Goal: Task Accomplishment & Management: Manage account settings

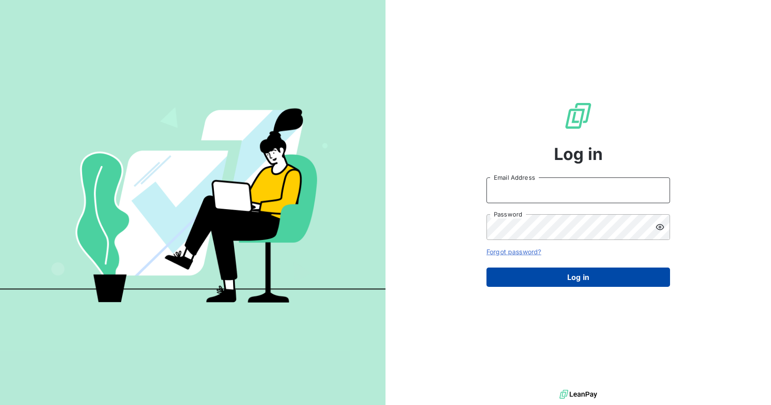
type input "[PERSON_NAME][EMAIL_ADDRESS][DOMAIN_NAME]"
click at [579, 277] on button "Log in" at bounding box center [579, 276] width 184 height 19
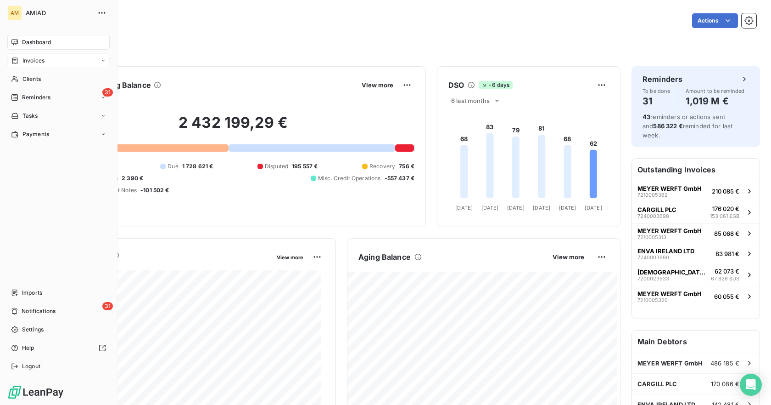
click at [30, 61] on span "Invoices" at bounding box center [33, 60] width 22 height 8
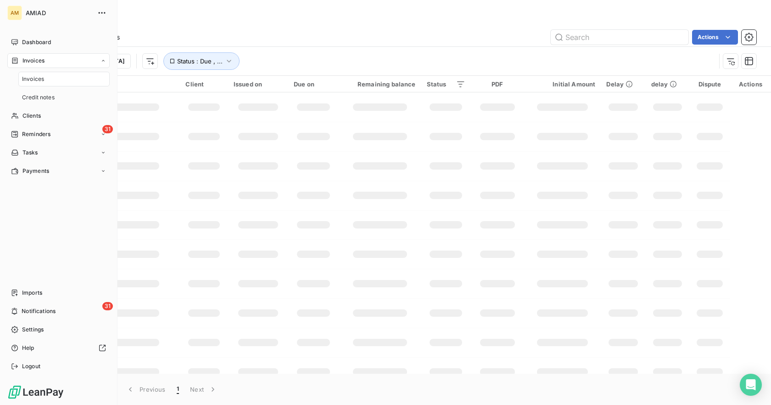
click at [28, 79] on span "Invoices" at bounding box center [33, 79] width 22 height 8
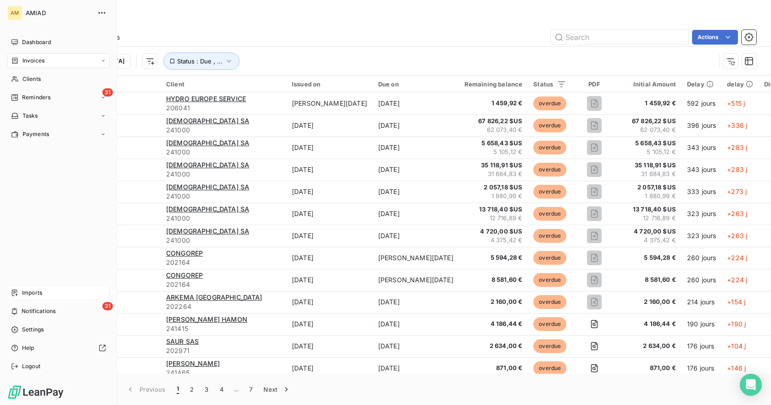
click at [29, 288] on span "Imports" at bounding box center [32, 292] width 20 height 8
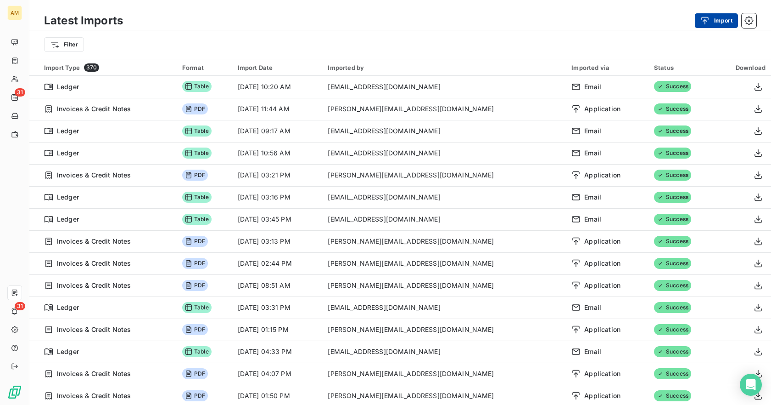
click at [721, 22] on button "Import" at bounding box center [716, 20] width 43 height 15
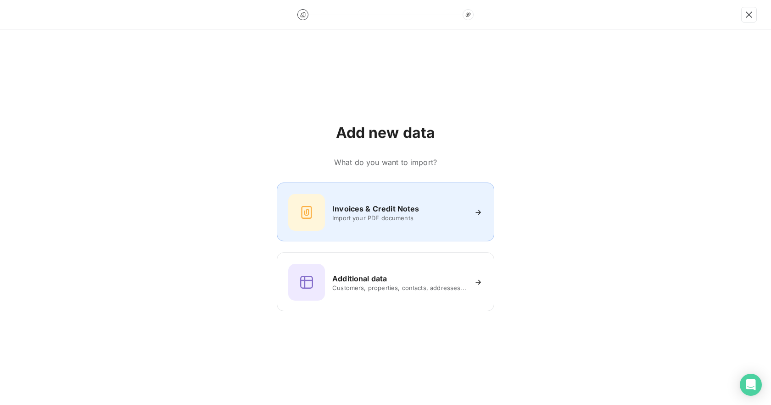
click at [374, 211] on h6 "Invoices & Credit Notes" at bounding box center [375, 208] width 87 height 11
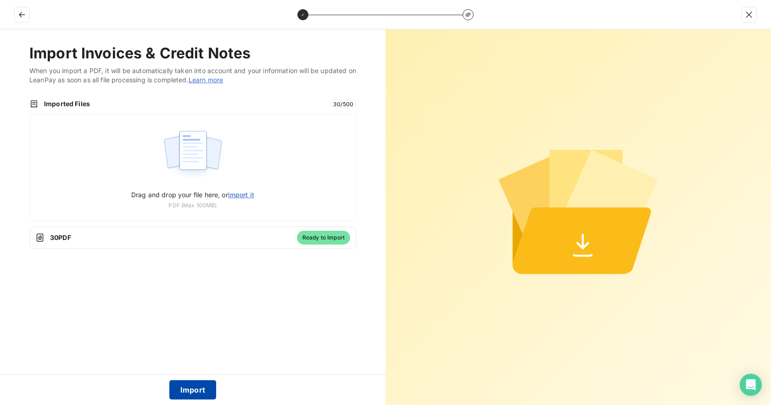
click at [198, 385] on button "Import" at bounding box center [192, 389] width 47 height 19
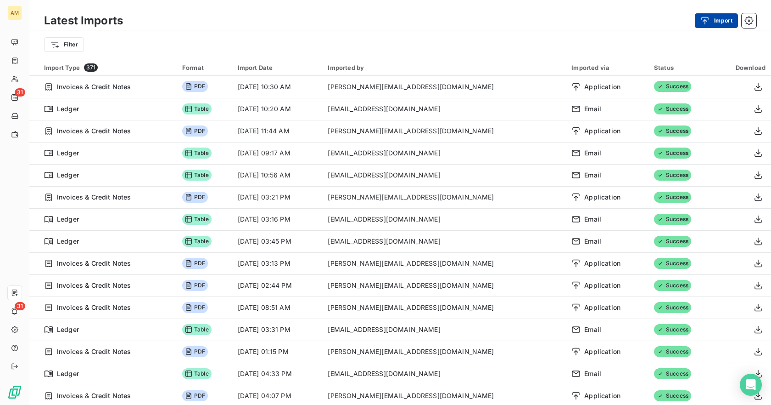
click at [722, 19] on button "Import" at bounding box center [716, 20] width 43 height 15
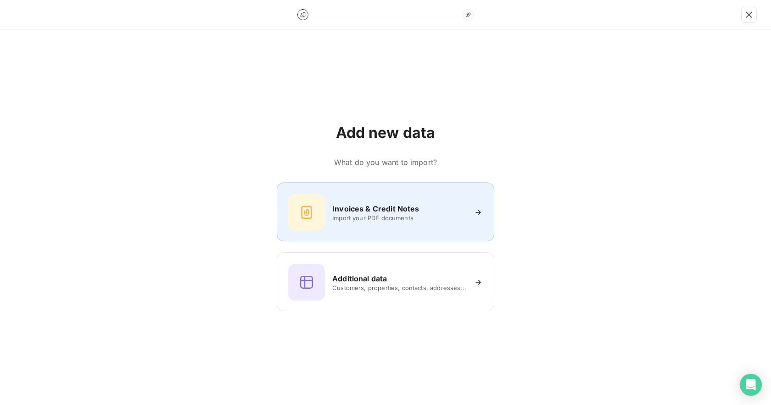
click at [388, 218] on span "Import your PDF documents" at bounding box center [399, 217] width 134 height 7
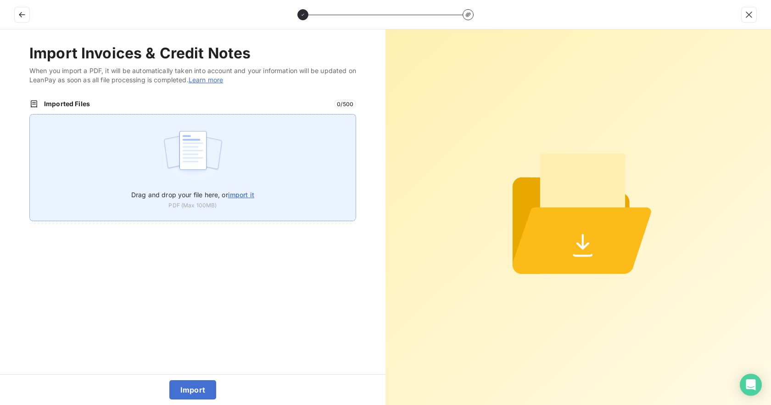
click at [178, 171] on img at bounding box center [193, 154] width 61 height 59
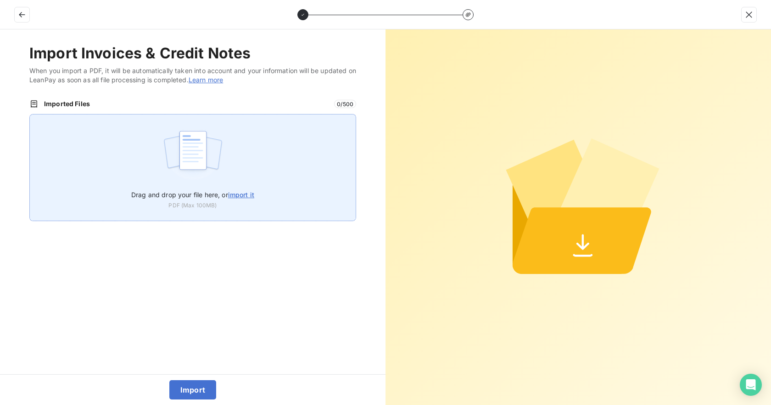
type input "C:\fakepath\7200026300 BP2E.pdf"
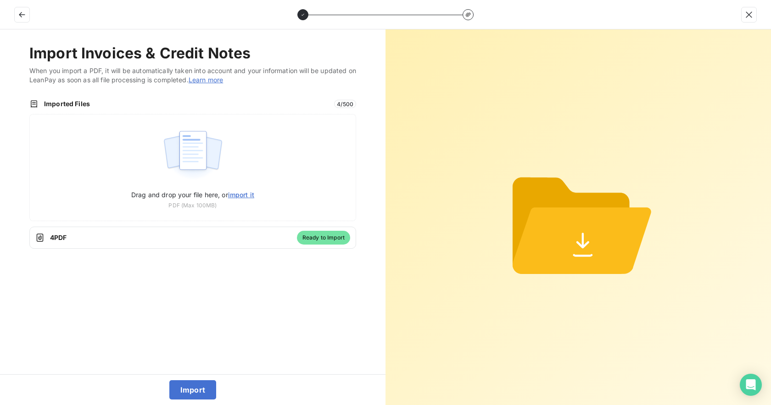
drag, startPoint x: 197, startPoint y: 389, endPoint x: 221, endPoint y: 383, distance: 24.7
click at [200, 384] on button "Import" at bounding box center [192, 389] width 47 height 19
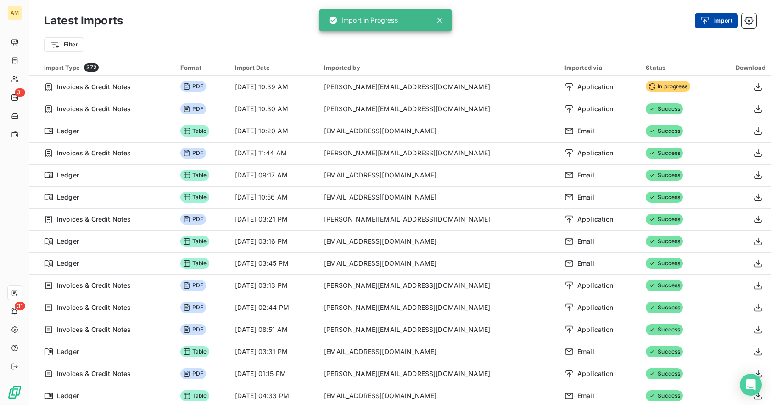
click at [715, 22] on button "Import" at bounding box center [716, 20] width 43 height 15
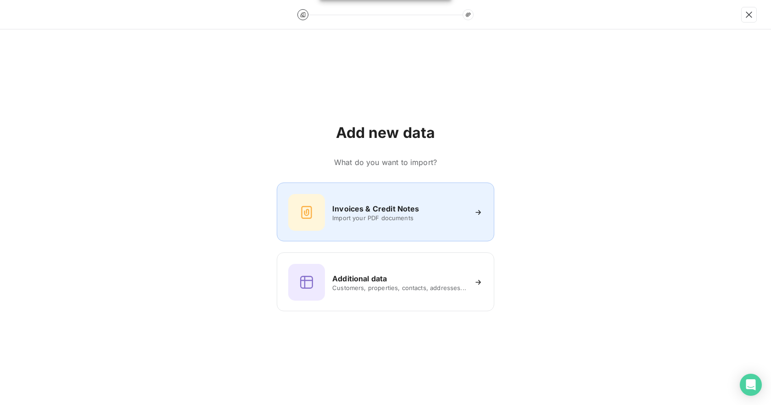
click at [381, 218] on span "Import your PDF documents" at bounding box center [399, 217] width 134 height 7
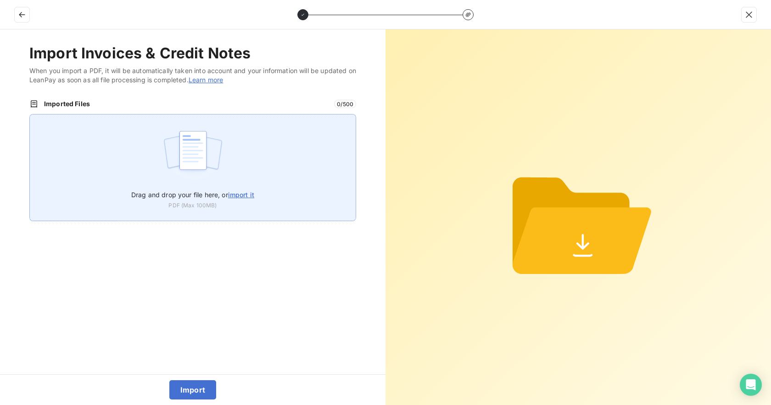
click at [169, 165] on img at bounding box center [193, 154] width 61 height 59
type input "C:\fakepath\INVOICE COSTA.pdf"
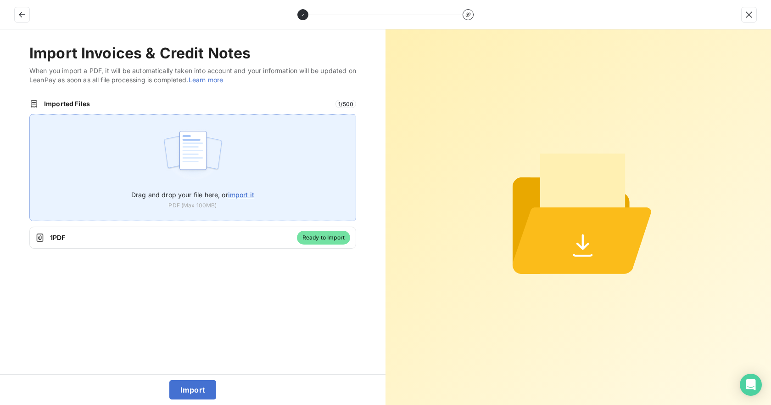
click at [208, 159] on img at bounding box center [193, 154] width 61 height 59
type input "C:\fakepath\7240003698 CARGILL.pdf"
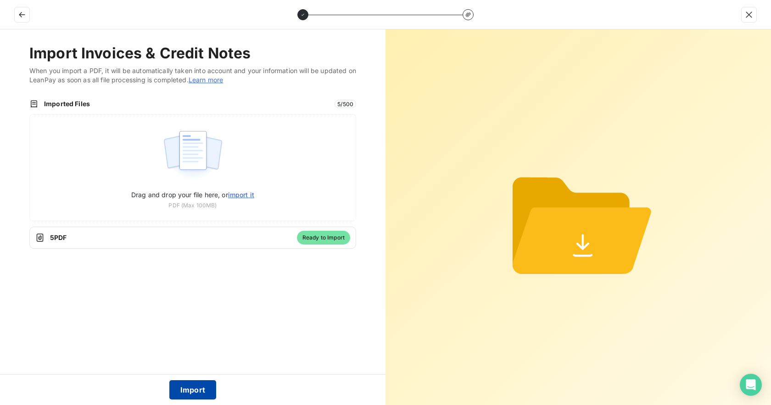
click at [203, 386] on button "Import" at bounding box center [192, 389] width 47 height 19
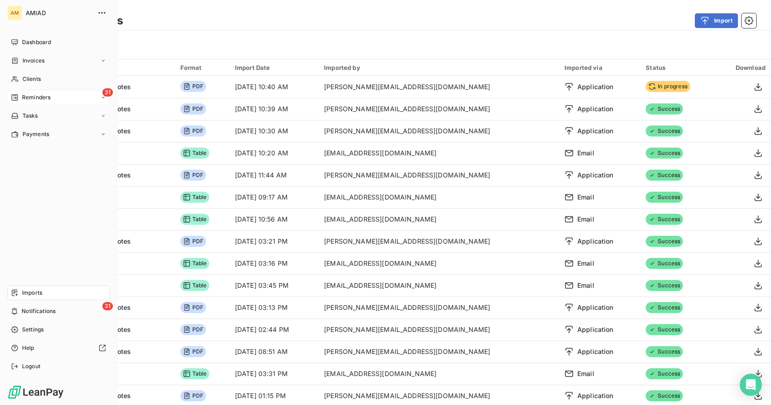
click at [21, 96] on div "Reminders" at bounding box center [30, 97] width 39 height 8
click at [32, 114] on span "Ongoing" at bounding box center [33, 116] width 22 height 8
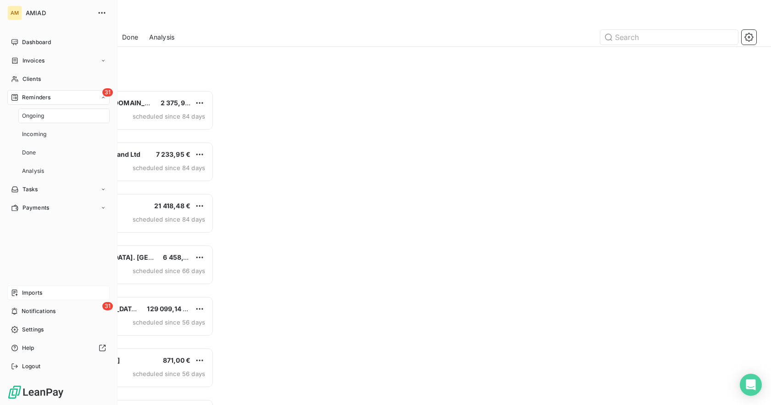
scroll to position [308, 163]
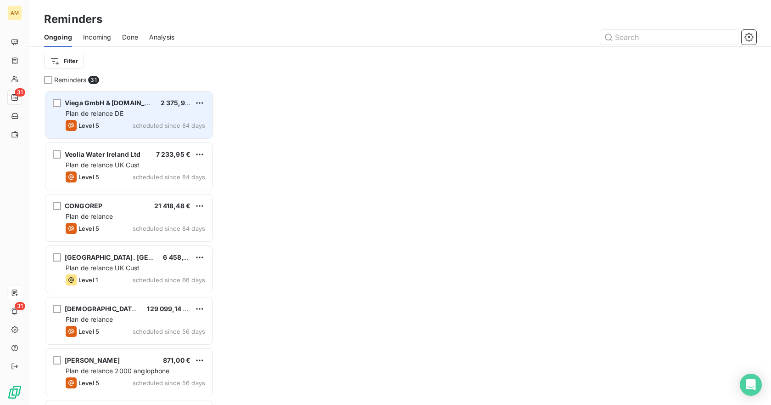
click at [113, 119] on div "Viega GmbH & [DOMAIN_NAME] 2 375,95 € Plan de relance DE Level 5 scheduled sinc…" at bounding box center [128, 114] width 167 height 47
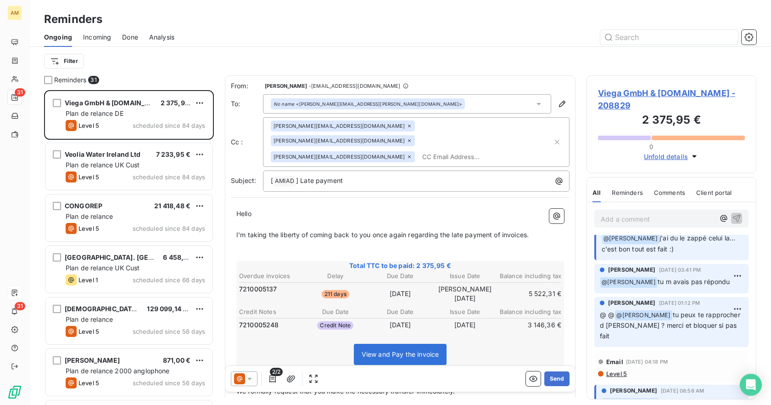
scroll to position [46, 0]
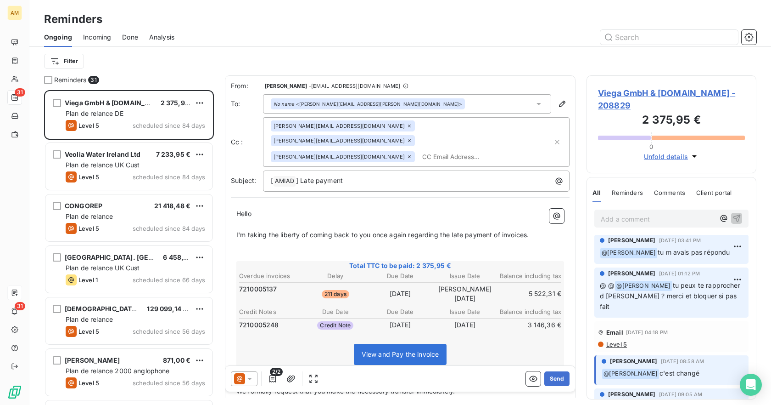
click at [252, 376] on icon at bounding box center [249, 378] width 9 height 9
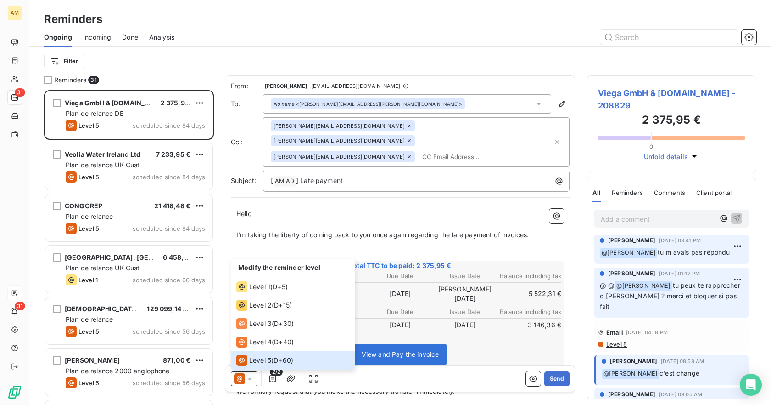
click at [443, 230] on p "I'm taking the liberty of coming back to you once again regarding the late paym…" at bounding box center [400, 235] width 328 height 11
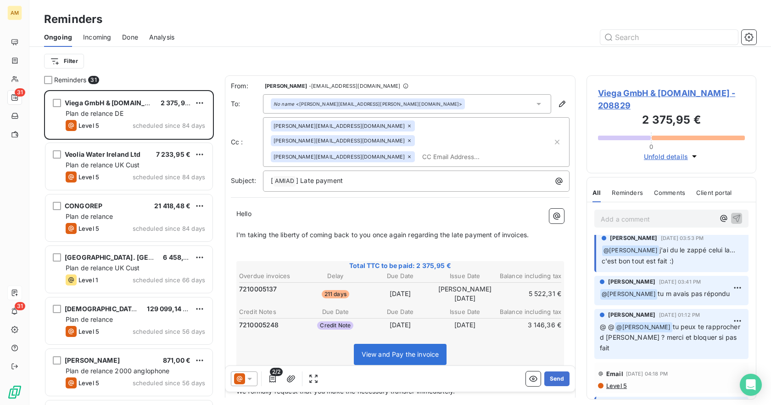
scroll to position [0, 0]
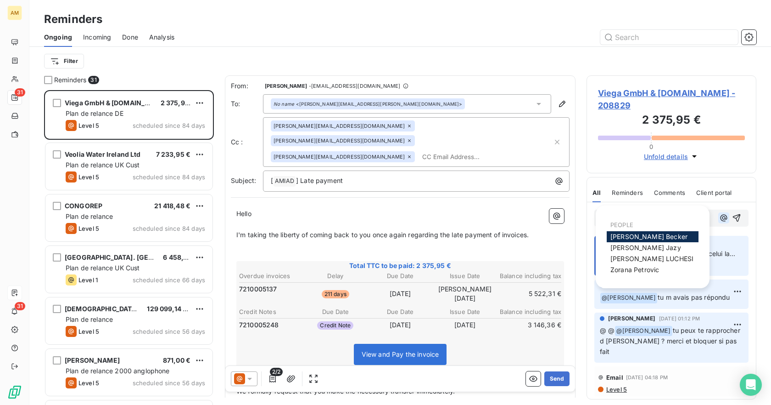
click at [719, 213] on icon "button" at bounding box center [723, 217] width 9 height 9
click at [623, 269] on span "[PERSON_NAME]" at bounding box center [635, 269] width 49 height 8
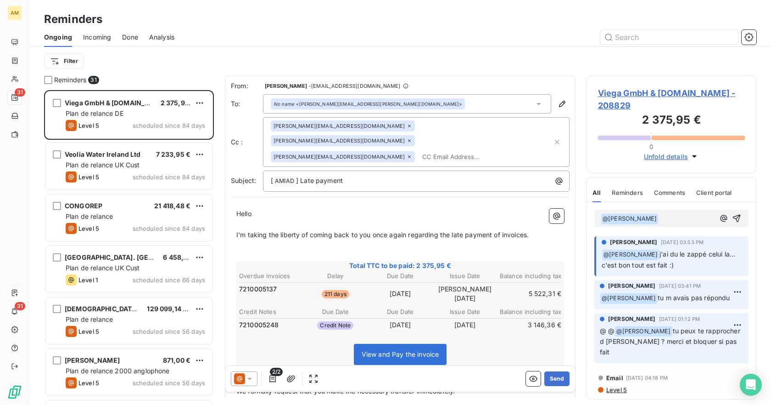
click at [670, 213] on p "﻿ @ [PERSON_NAME] ﻿ ﻿" at bounding box center [658, 218] width 114 height 11
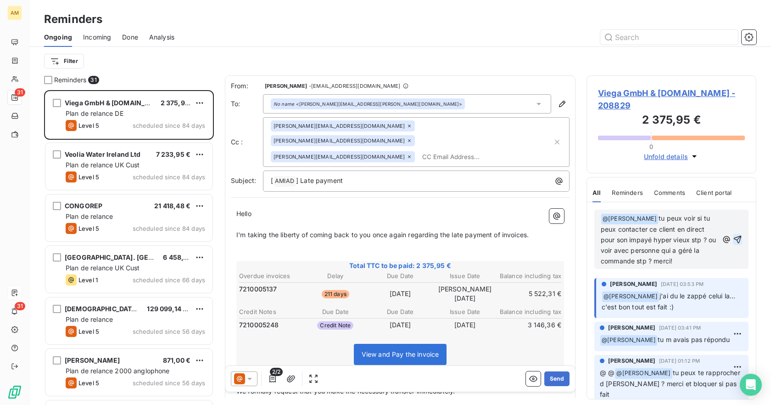
click at [733, 235] on icon "button" at bounding box center [737, 239] width 9 height 9
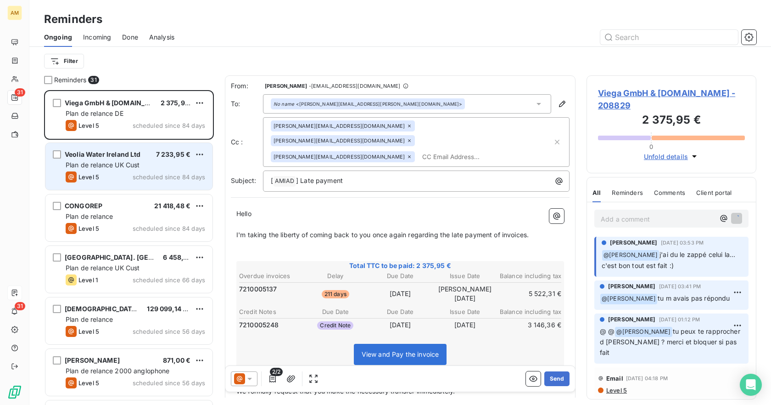
click at [116, 169] on div "Plan de relance UK Cust" at bounding box center [136, 164] width 140 height 9
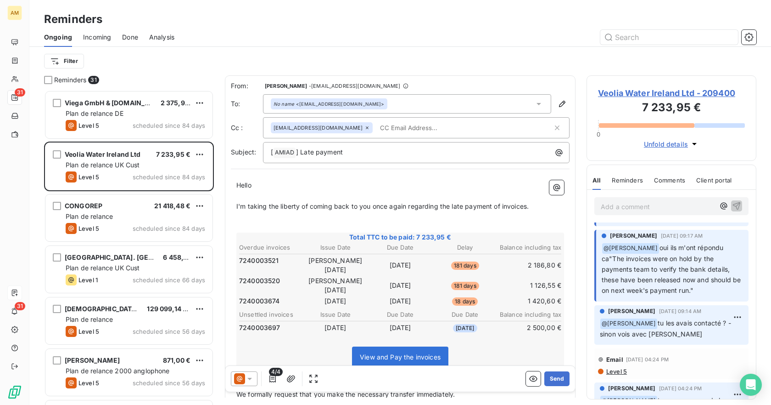
scroll to position [275, 0]
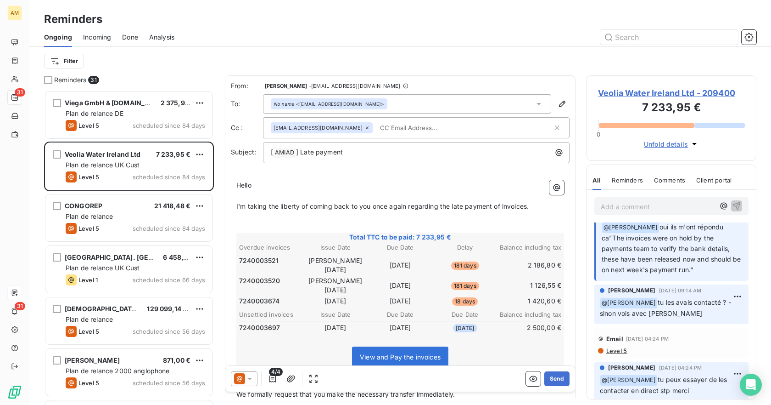
click at [389, 127] on input "text" at bounding box center [429, 128] width 106 height 14
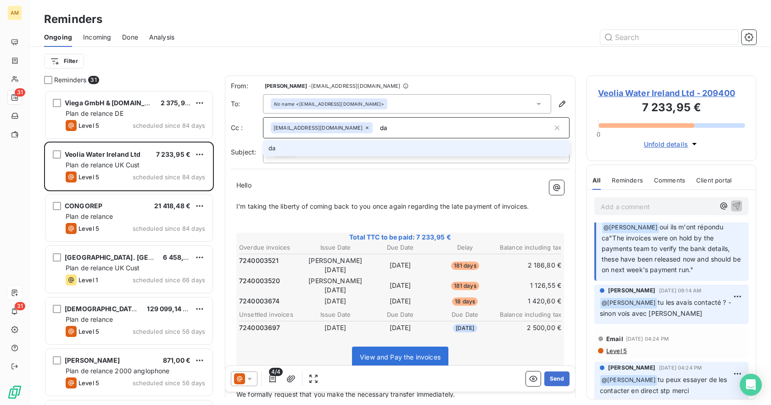
type input "d"
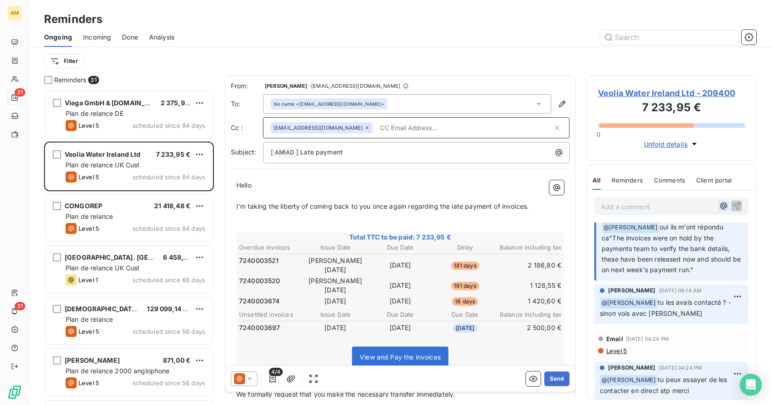
scroll to position [275, 0]
click at [721, 207] on icon "button" at bounding box center [724, 205] width 7 height 7
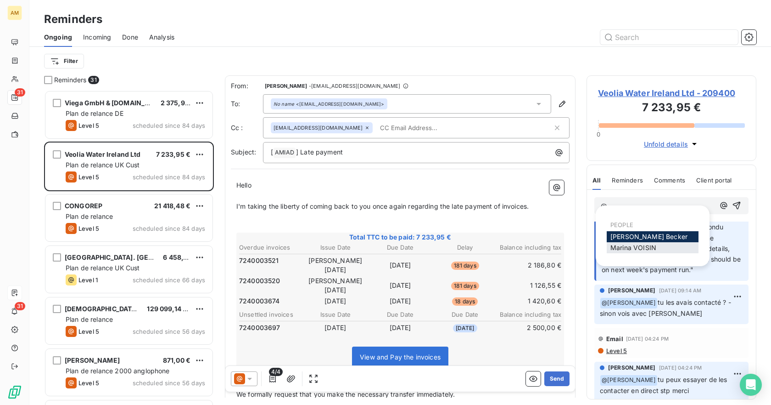
click at [659, 251] on div "[PERSON_NAME]" at bounding box center [653, 247] width 92 height 11
click at [663, 245] on div "[PERSON_NAME]" at bounding box center [653, 247] width 92 height 11
click at [663, 247] on div "[PERSON_NAME]" at bounding box center [653, 247] width 92 height 11
click at [650, 246] on span "[PERSON_NAME]" at bounding box center [634, 247] width 46 height 8
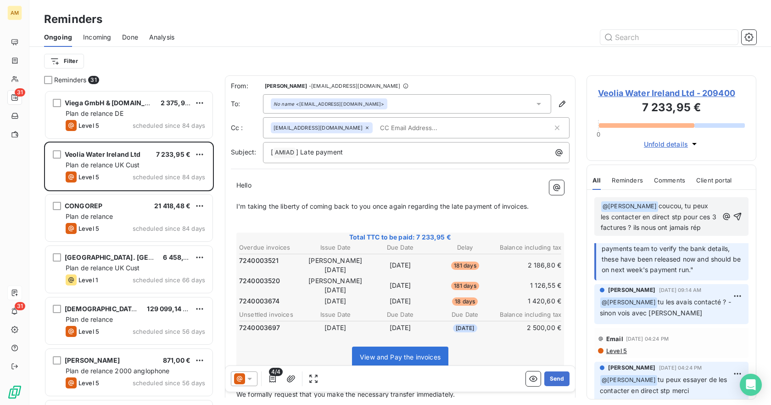
scroll to position [307, 0]
click at [733, 225] on icon "button" at bounding box center [737, 221] width 9 height 9
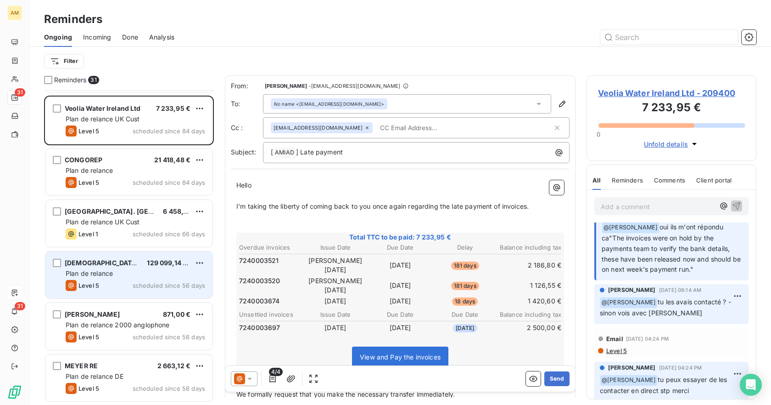
scroll to position [92, 0]
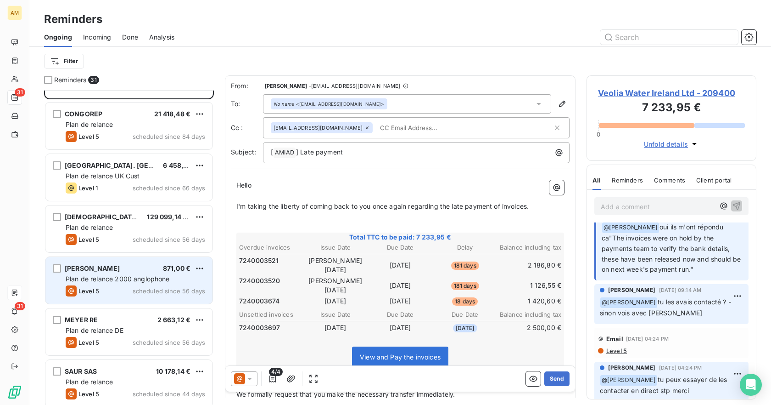
click at [112, 293] on div "Level 5 scheduled since 56 days" at bounding box center [136, 290] width 140 height 11
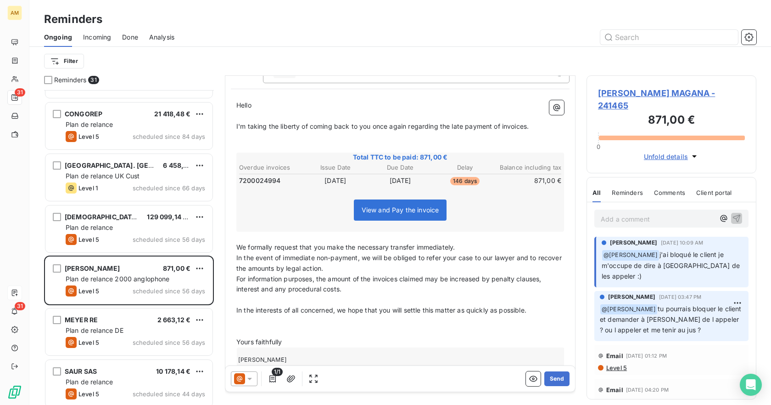
scroll to position [112, 0]
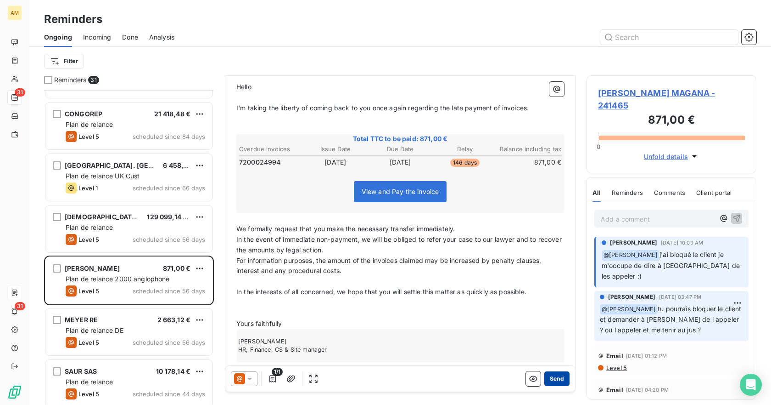
click at [551, 380] on button "Send" at bounding box center [557, 378] width 25 height 15
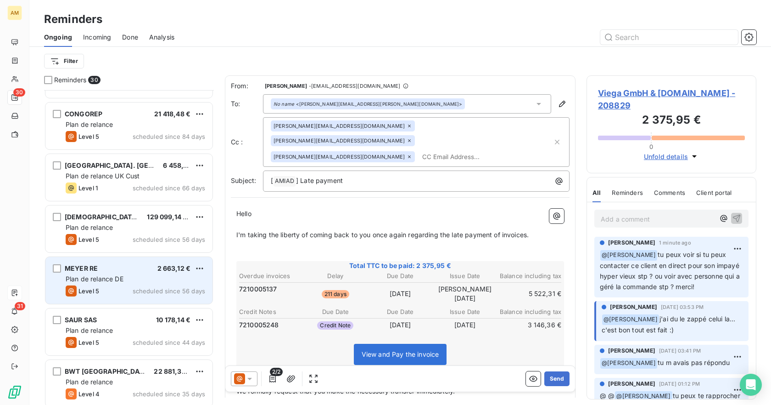
click at [102, 276] on span "Plan de relance DE" at bounding box center [95, 279] width 58 height 8
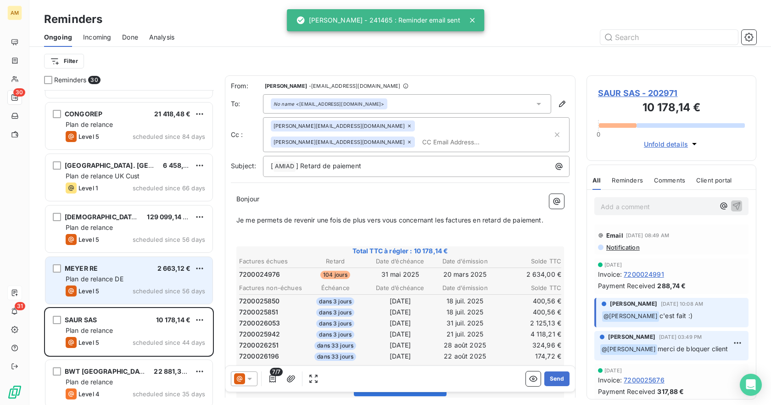
click at [104, 273] on div "[PERSON_NAME] RE 2 663,12 € Plan de relance DE Level 5 scheduled since 56 days" at bounding box center [128, 280] width 167 height 47
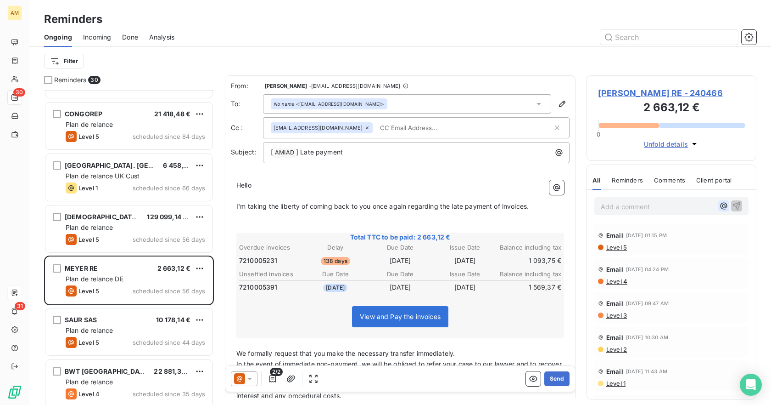
click at [719, 204] on icon "button" at bounding box center [723, 205] width 9 height 9
click at [645, 247] on span "[PERSON_NAME]" at bounding box center [634, 247] width 46 height 8
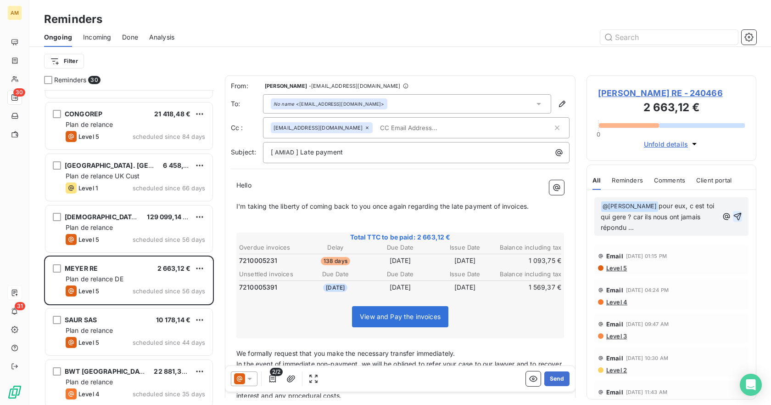
click at [733, 212] on icon "button" at bounding box center [737, 216] width 9 height 9
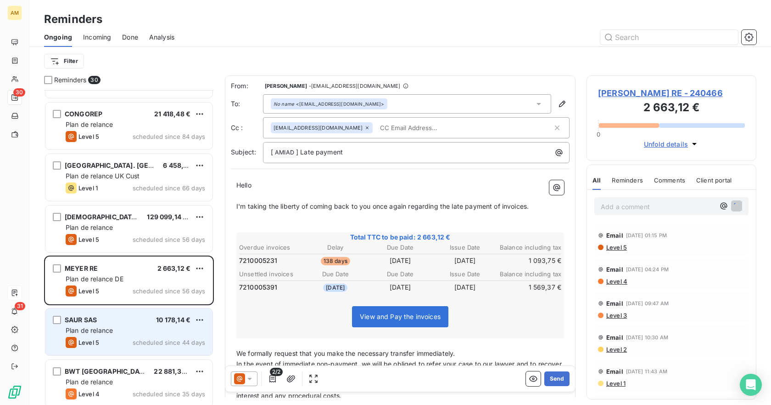
click at [91, 325] on div "SAUR SAS 10 178,14 € Plan de relance Level 5 scheduled since 44 days" at bounding box center [128, 331] width 167 height 47
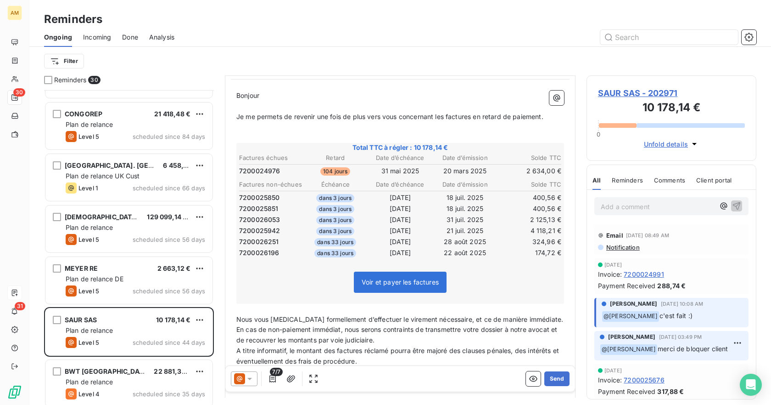
scroll to position [184, 0]
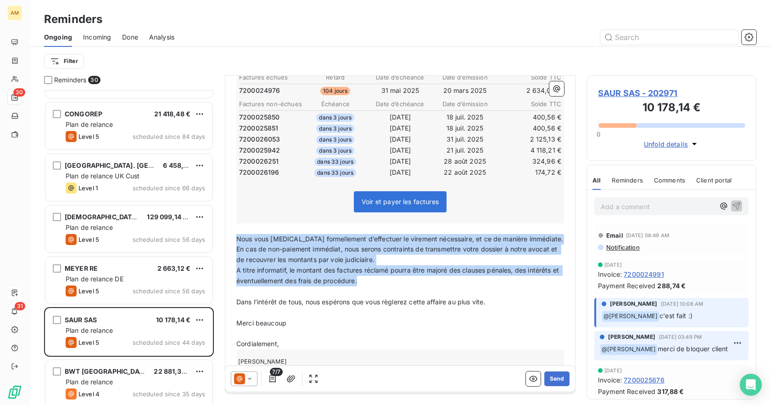
drag, startPoint x: 368, startPoint y: 266, endPoint x: 237, endPoint y: 222, distance: 138.5
click at [237, 222] on div "Bonjour ﻿ ﻿ ﻿ ﻿ Je me permets de revenir une fois de plus vers vous concernant …" at bounding box center [400, 196] width 328 height 372
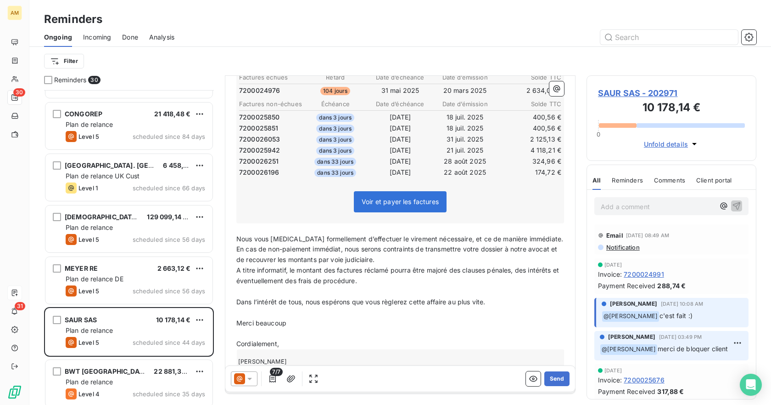
scroll to position [163, 0]
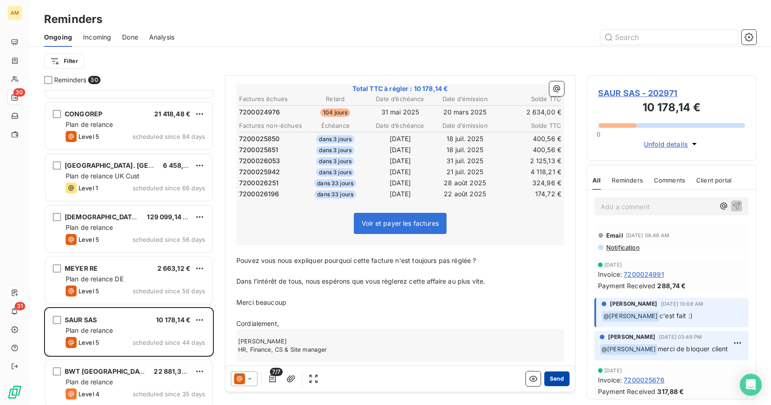
drag, startPoint x: 496, startPoint y: 327, endPoint x: 552, endPoint y: 374, distance: 73.4
click at [552, 374] on button "Send" at bounding box center [557, 378] width 25 height 15
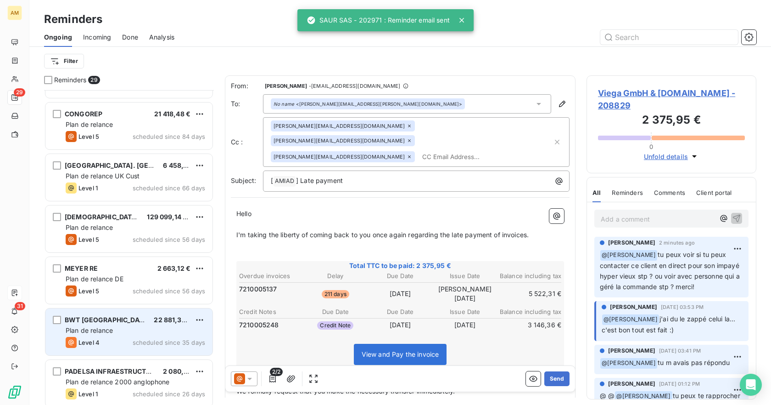
click at [161, 323] on span "22 881,36 €" at bounding box center [173, 319] width 38 height 8
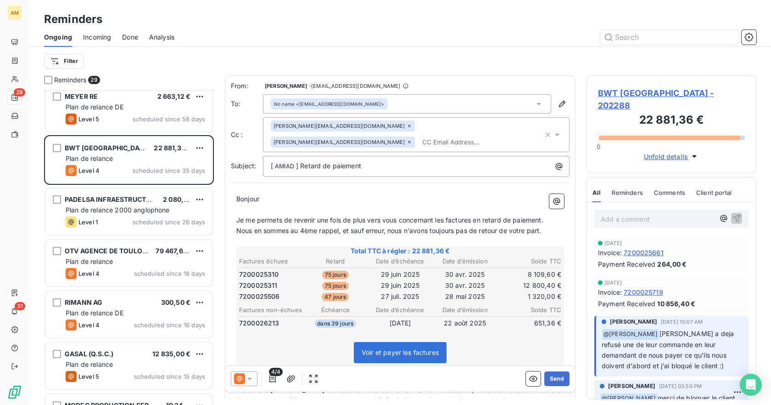
scroll to position [276, 0]
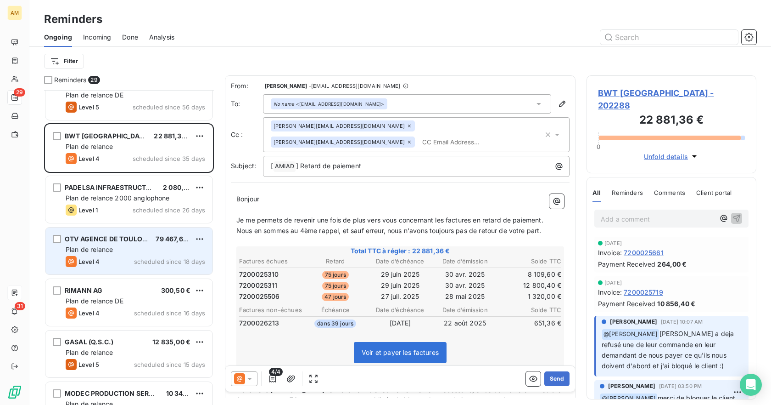
click at [122, 251] on div "Plan de relance" at bounding box center [136, 249] width 140 height 9
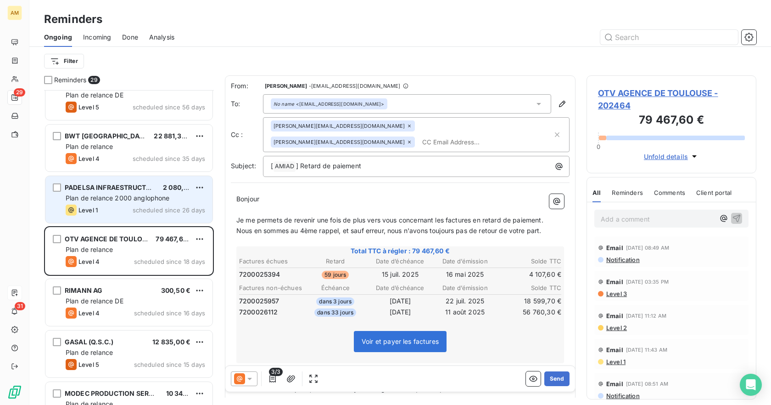
click at [133, 213] on span "scheduled since 26 days" at bounding box center [169, 209] width 73 height 7
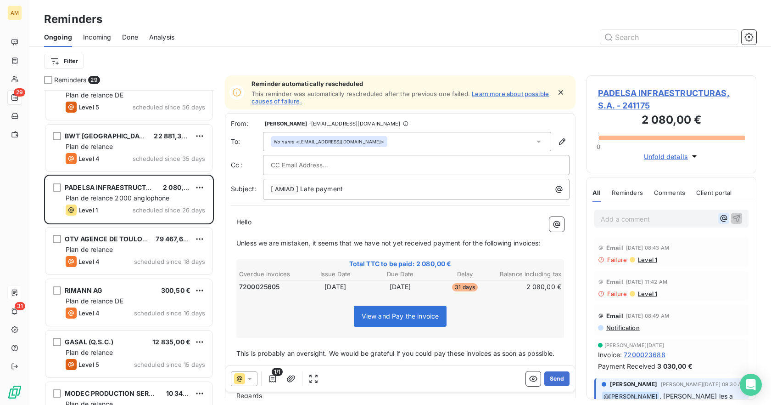
click at [719, 218] on icon "button" at bounding box center [723, 218] width 9 height 9
click at [661, 255] on div "[PERSON_NAME]" at bounding box center [653, 259] width 92 height 11
click at [658, 260] on span "[PERSON_NAME]" at bounding box center [635, 260] width 49 height 8
click at [665, 217] on p "﻿ @ [PERSON_NAME] ﻿ ﻿" at bounding box center [658, 218] width 114 height 11
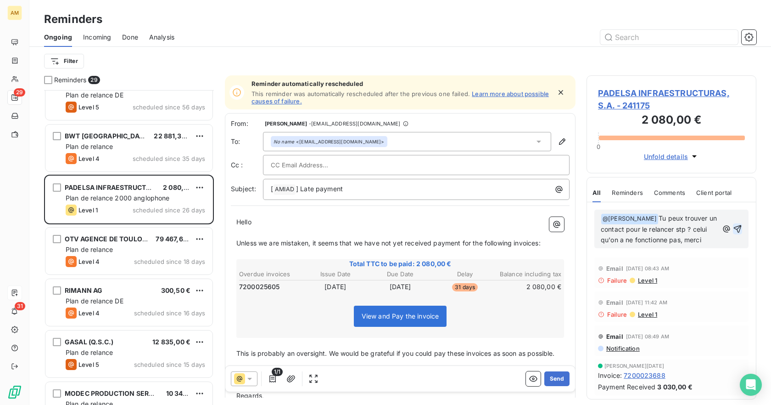
click at [733, 230] on icon "button" at bounding box center [737, 228] width 9 height 9
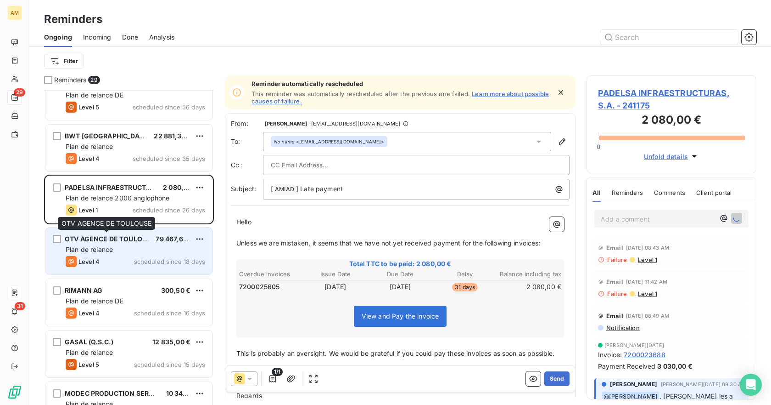
click at [99, 243] on div "OTV AGENCE DE TOULOUSE" at bounding box center [107, 238] width 84 height 9
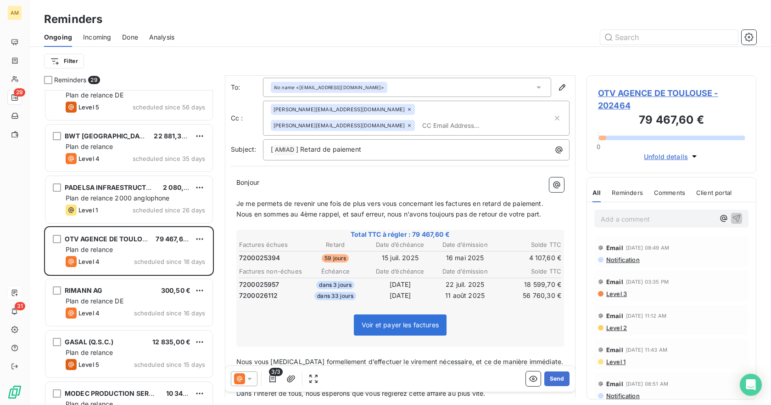
scroll to position [46, 0]
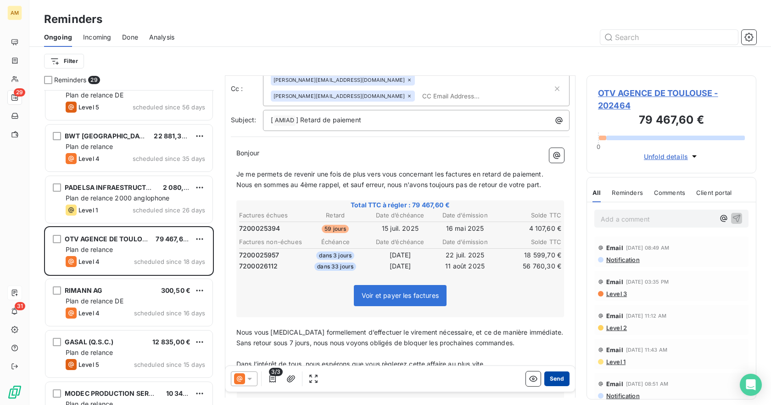
click at [552, 379] on button "Send" at bounding box center [557, 378] width 25 height 15
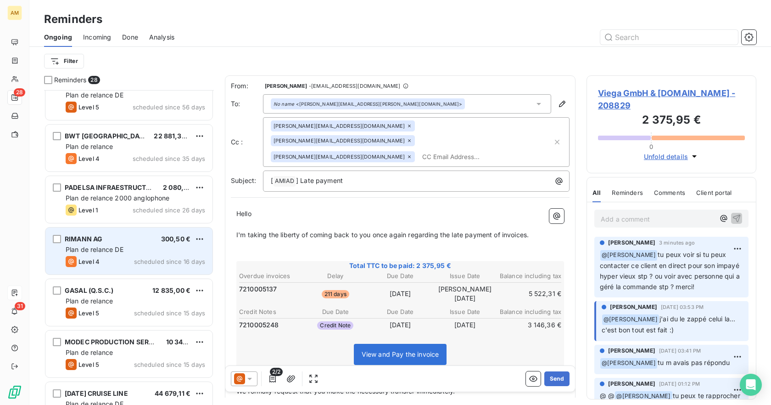
click at [122, 253] on div "Plan de relance DE" at bounding box center [136, 249] width 140 height 9
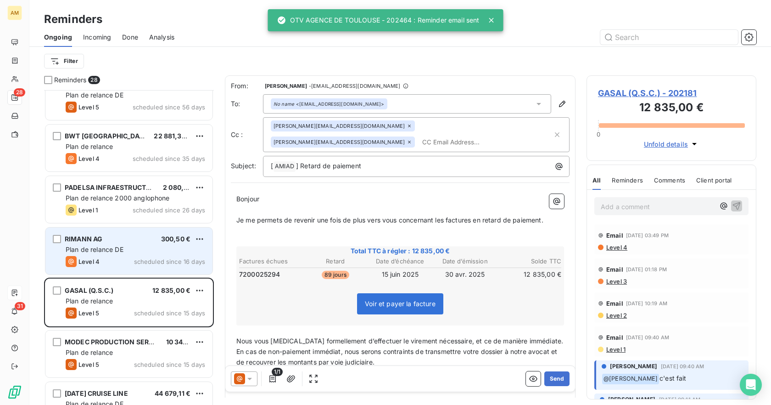
click at [122, 253] on span "Plan de relance DE" at bounding box center [95, 249] width 58 height 8
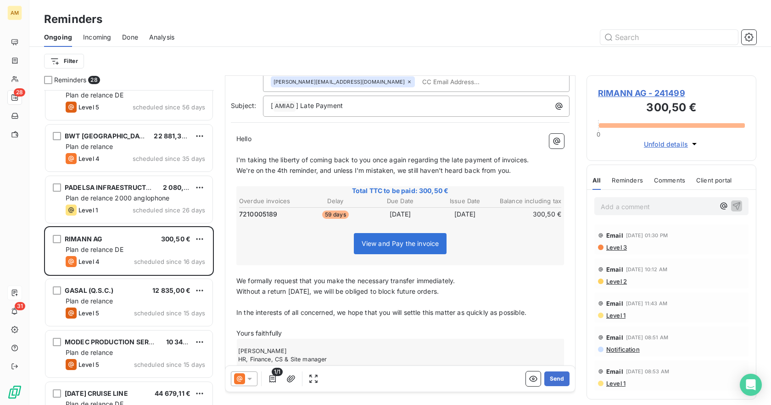
scroll to position [84, 0]
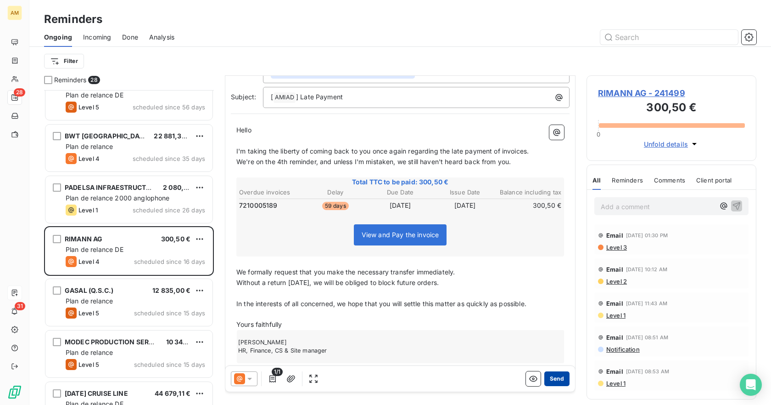
click at [550, 381] on button "Send" at bounding box center [557, 378] width 25 height 15
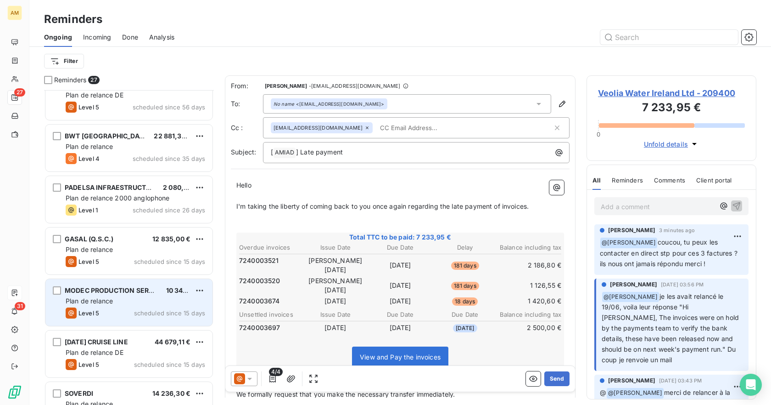
click at [117, 303] on div "Plan de relance" at bounding box center [136, 300] width 140 height 9
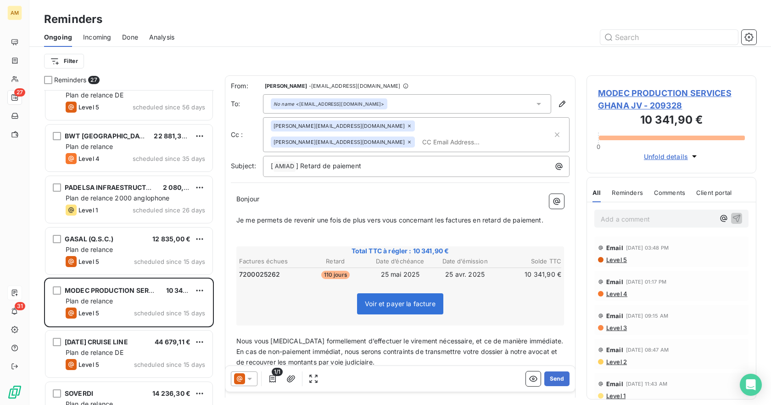
click at [445, 135] on input "text" at bounding box center [472, 142] width 106 height 14
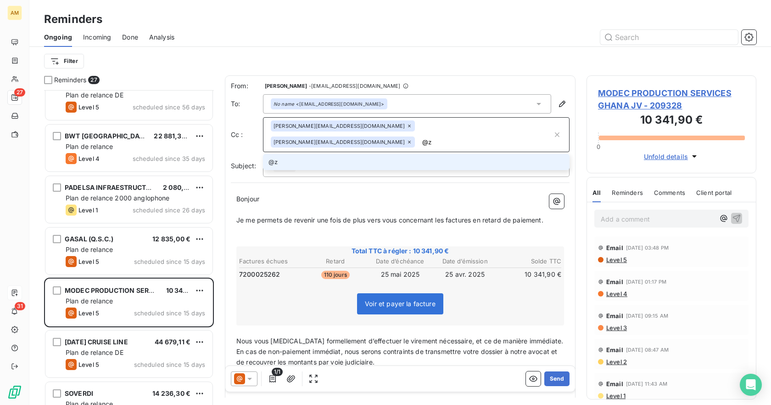
type input "@"
type input "[PERSON_NAME][EMAIL_ADDRESS][DOMAIN_NAME]"
click at [361, 154] on li "[PERSON_NAME][EMAIL_ADDRESS][DOMAIN_NAME]" at bounding box center [416, 162] width 307 height 16
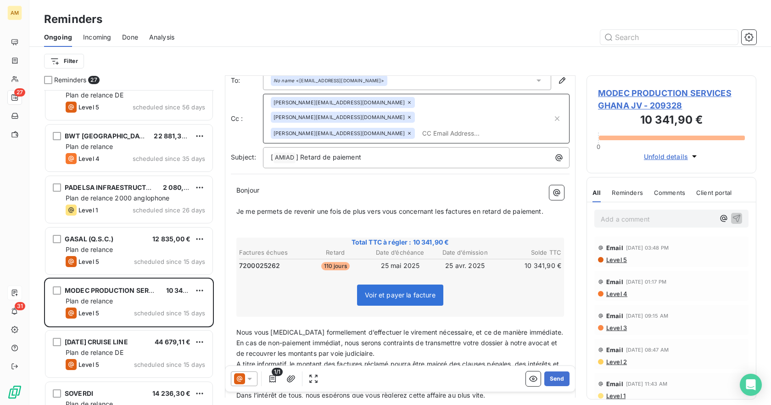
scroll to position [92, 0]
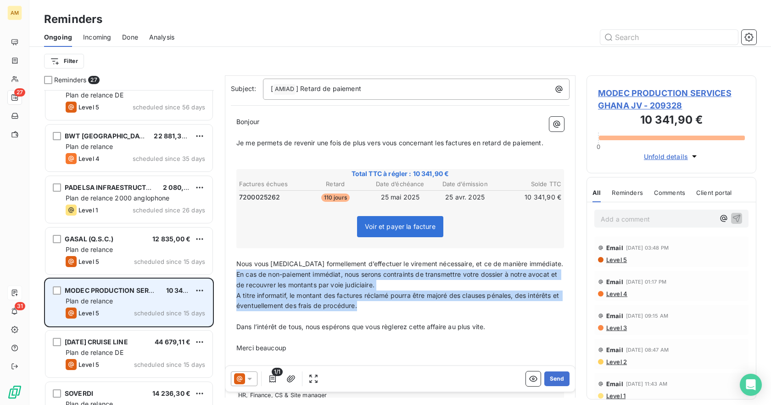
drag, startPoint x: 371, startPoint y: 291, endPoint x: 190, endPoint y: 283, distance: 182.0
click at [228, 260] on div "From: [PERSON_NAME] - [EMAIL_ADDRESS][DOMAIN_NAME] To: No name <[EMAIL_ADDRESS]…" at bounding box center [400, 200] width 351 height 435
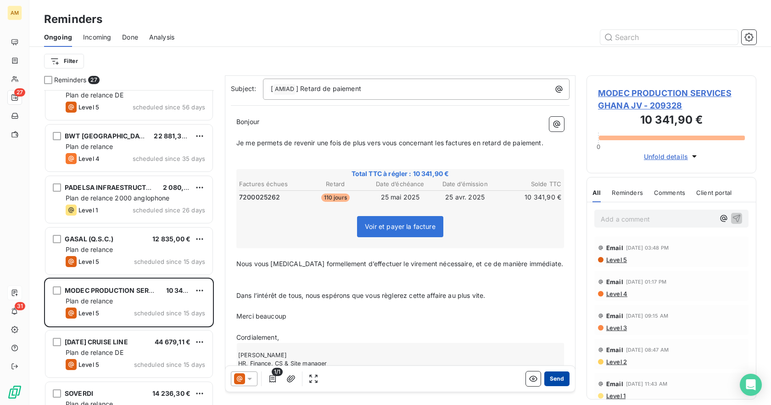
click at [551, 376] on button "Send" at bounding box center [557, 378] width 25 height 15
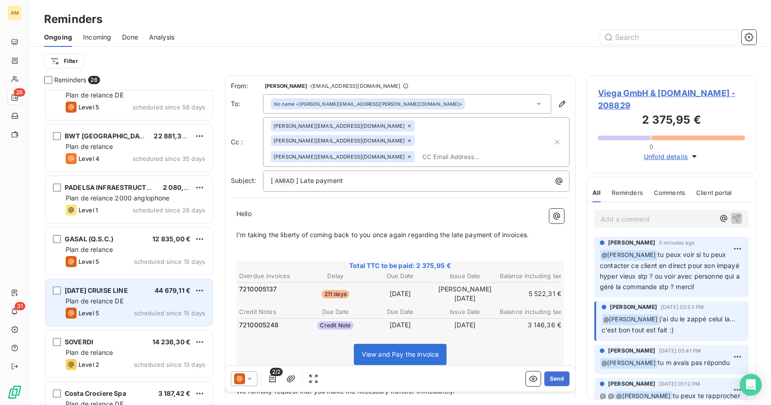
click at [144, 306] on div "[DATE] CRUISE LINE 44 679,11 € Plan de relance DE Level 5 scheduled since 15 da…" at bounding box center [128, 302] width 167 height 47
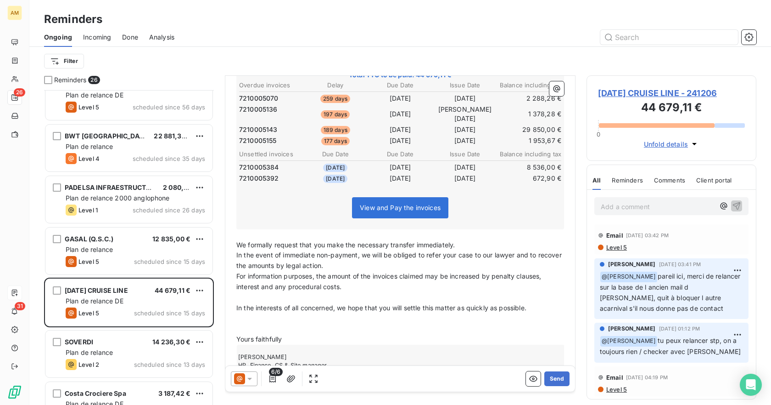
scroll to position [197, 0]
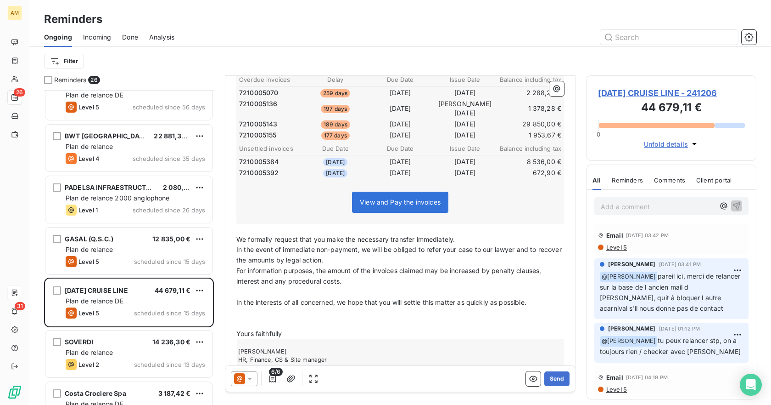
click at [251, 379] on icon at bounding box center [249, 378] width 5 height 2
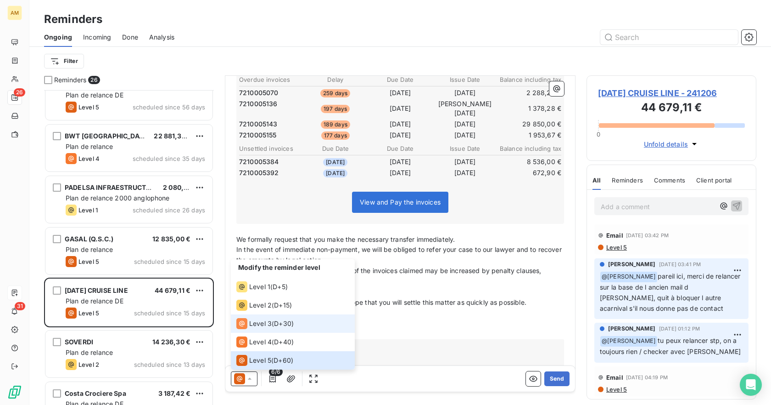
click at [268, 325] on span "Level 3" at bounding box center [260, 323] width 22 height 9
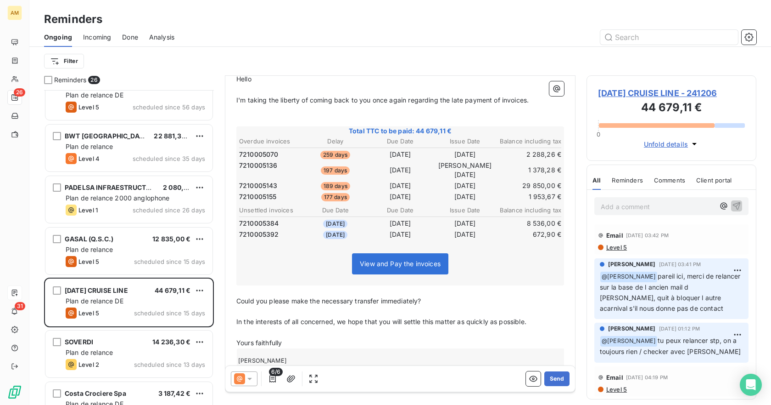
scroll to position [144, 0]
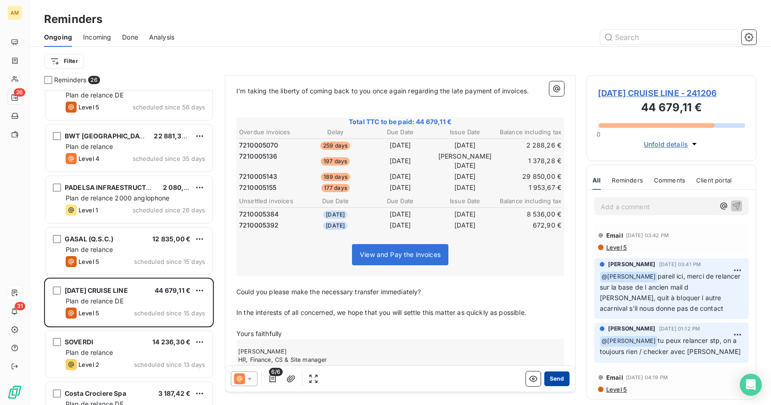
click at [555, 376] on button "Send" at bounding box center [557, 378] width 25 height 15
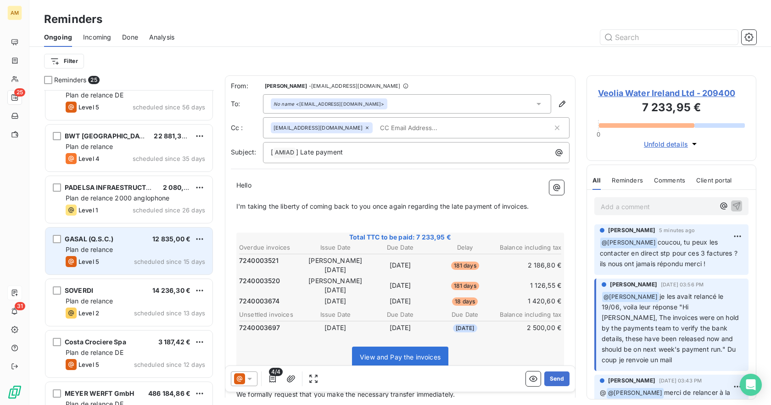
click at [107, 248] on span "Plan de relance" at bounding box center [89, 249] width 47 height 8
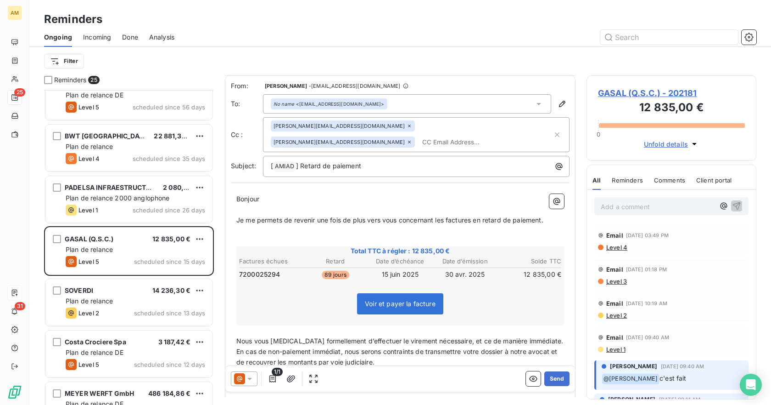
scroll to position [92, 0]
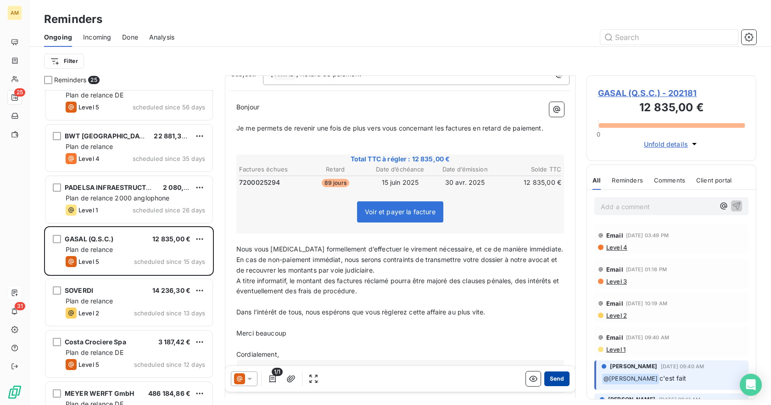
click at [551, 376] on button "Send" at bounding box center [557, 378] width 25 height 15
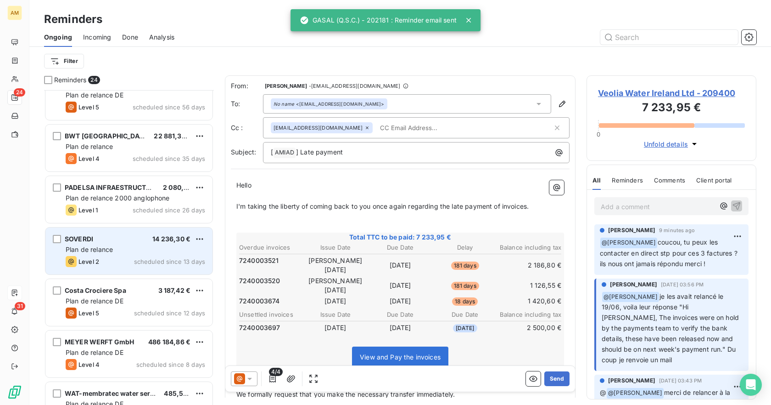
click at [106, 247] on span "Plan de relance" at bounding box center [89, 249] width 47 height 8
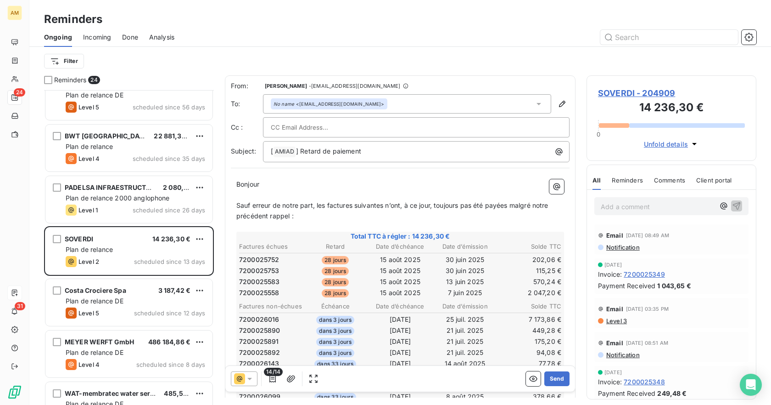
click at [447, 130] on div at bounding box center [416, 127] width 291 height 14
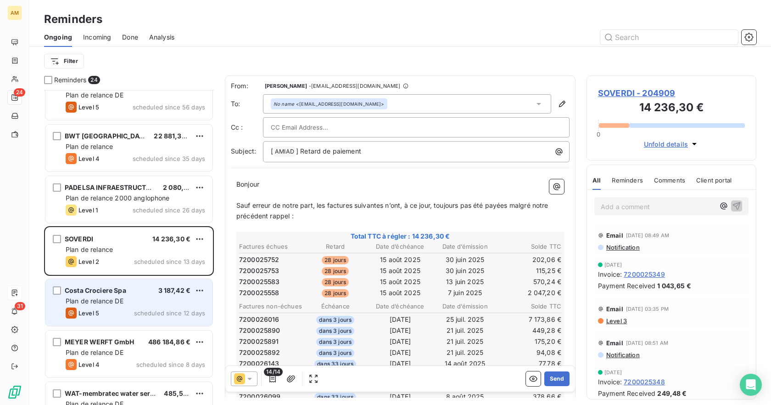
click at [91, 303] on span "Plan de relance DE" at bounding box center [95, 301] width 58 height 8
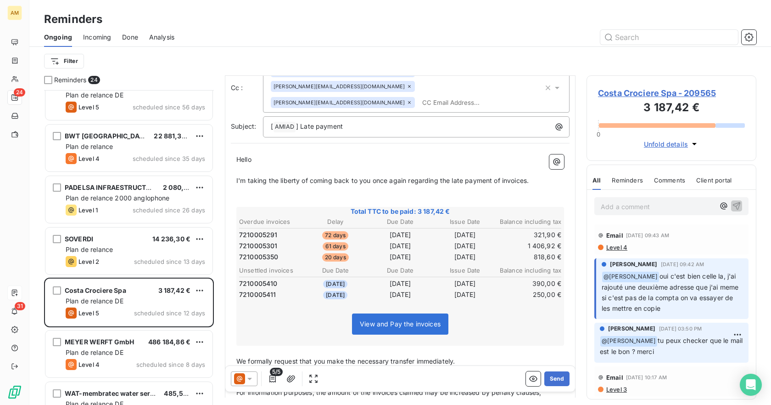
scroll to position [93, 0]
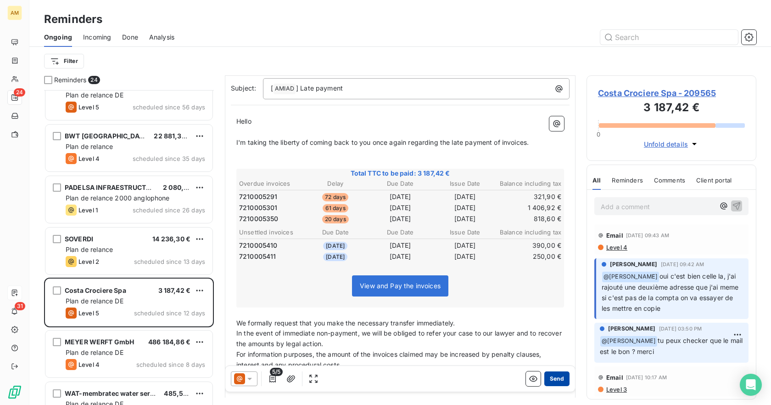
click at [557, 379] on button "Send" at bounding box center [557, 378] width 25 height 15
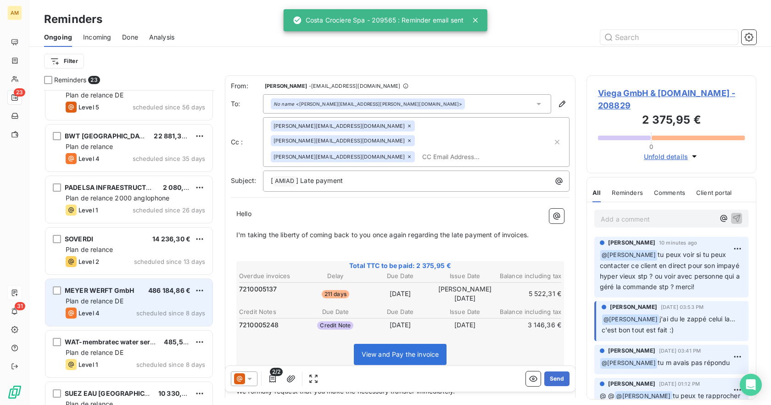
click at [90, 301] on span "Plan de relance DE" at bounding box center [95, 301] width 58 height 8
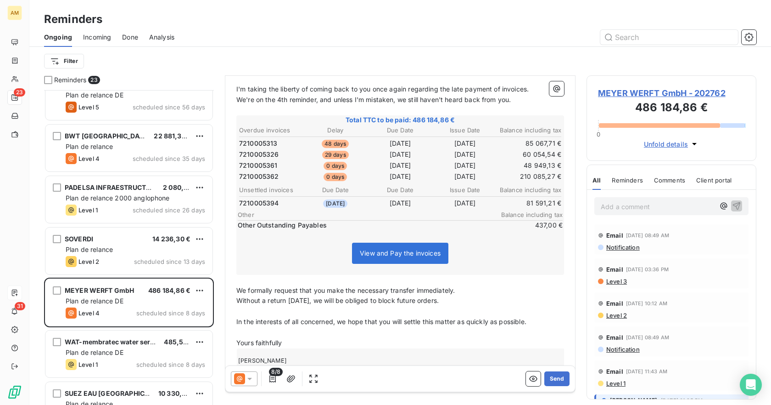
scroll to position [151, 0]
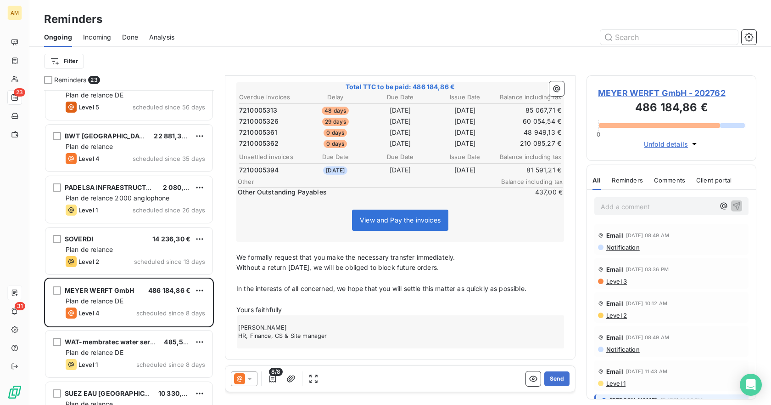
click at [253, 382] on icon at bounding box center [249, 378] width 9 height 9
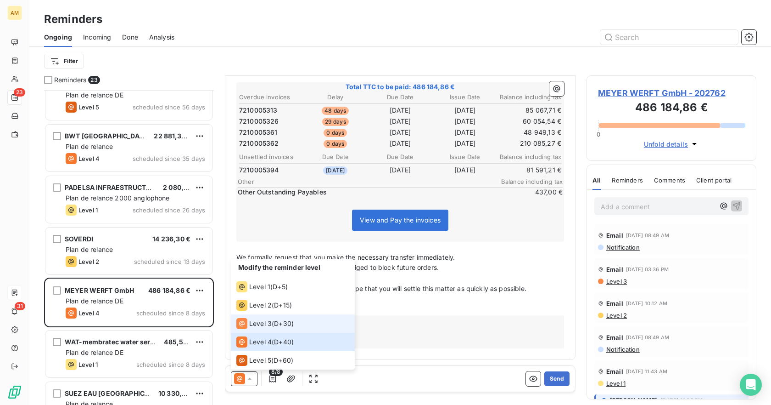
click at [289, 324] on span "D+30 )" at bounding box center [284, 323] width 20 height 9
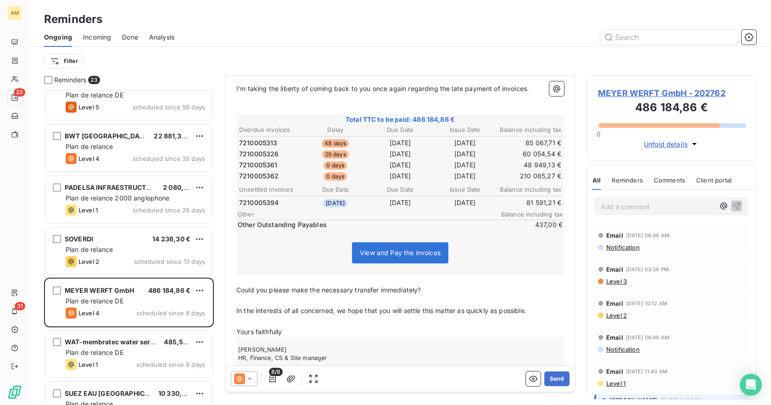
scroll to position [140, 0]
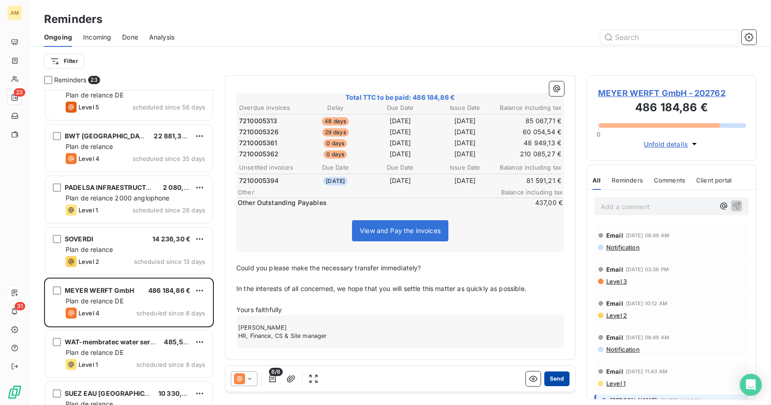
click at [548, 378] on button "Send" at bounding box center [557, 378] width 25 height 15
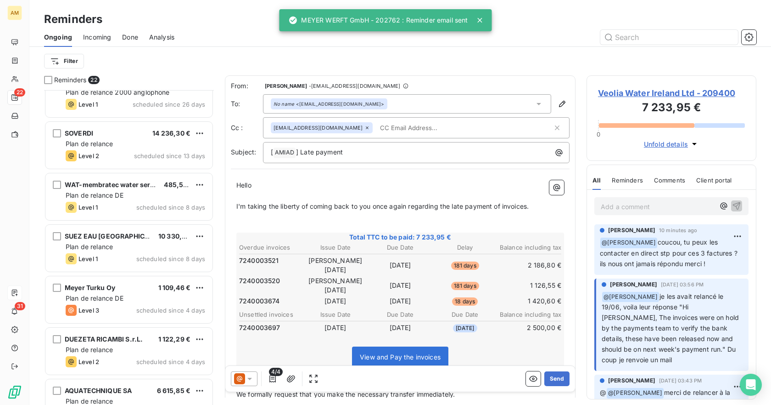
scroll to position [414, 0]
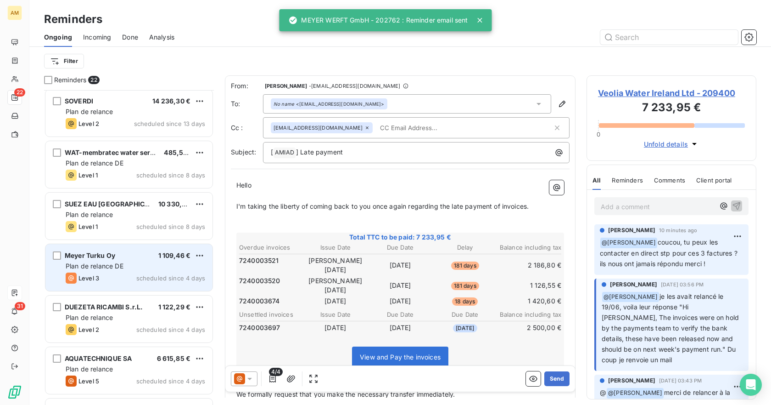
click at [84, 272] on div "Level 3" at bounding box center [83, 277] width 34 height 11
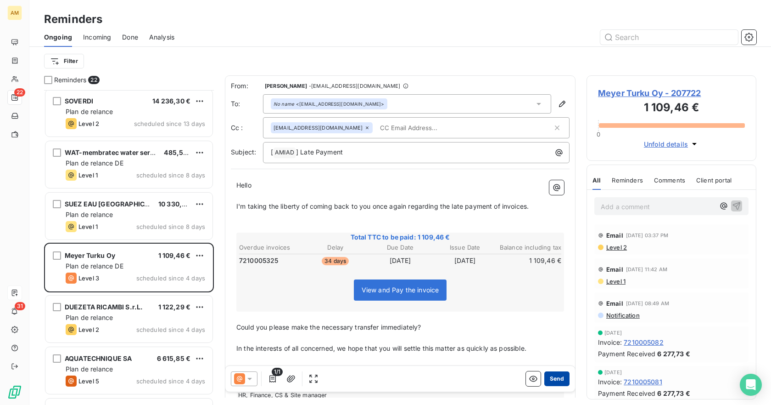
click at [545, 376] on button "Send" at bounding box center [557, 378] width 25 height 15
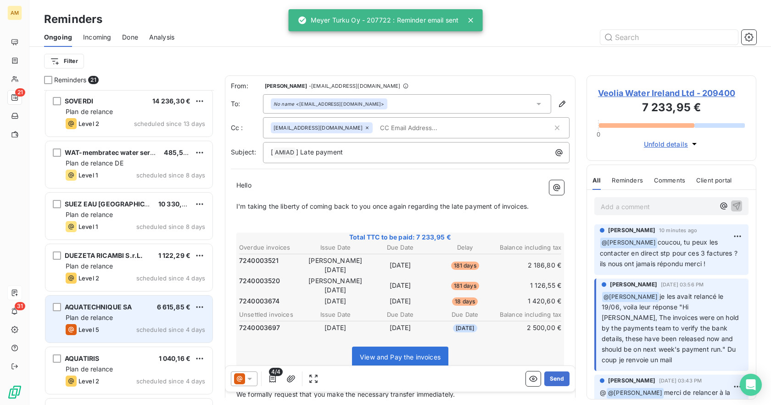
click at [97, 315] on span "Plan de relance" at bounding box center [89, 317] width 47 height 8
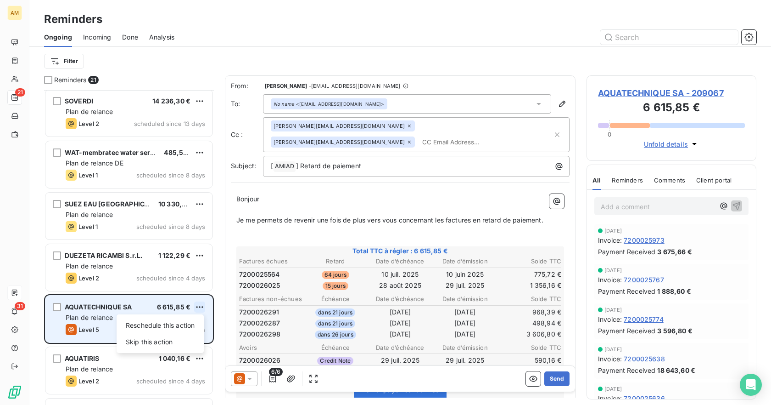
click at [200, 306] on html "AM 21 31 Reminders Ongoing Incoming Done Analysis Filter Reminders 21 PADELSA I…" at bounding box center [385, 202] width 771 height 405
click at [176, 326] on div "Reschedule this action" at bounding box center [160, 325] width 80 height 15
select select "8"
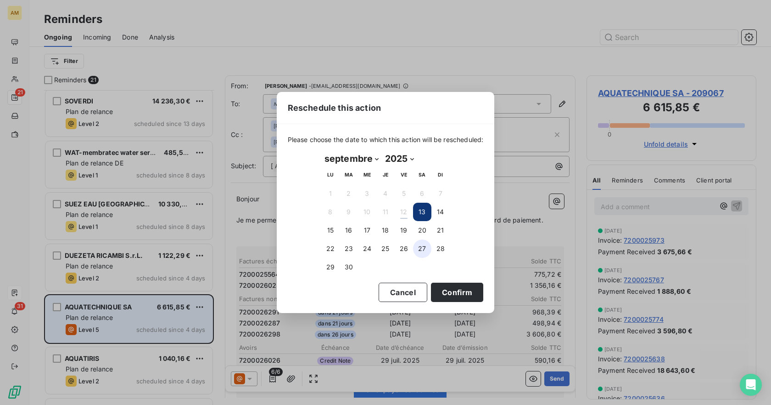
click at [422, 247] on button "27" at bounding box center [422, 248] width 18 height 18
click at [458, 293] on button "Confirm" at bounding box center [457, 291] width 52 height 19
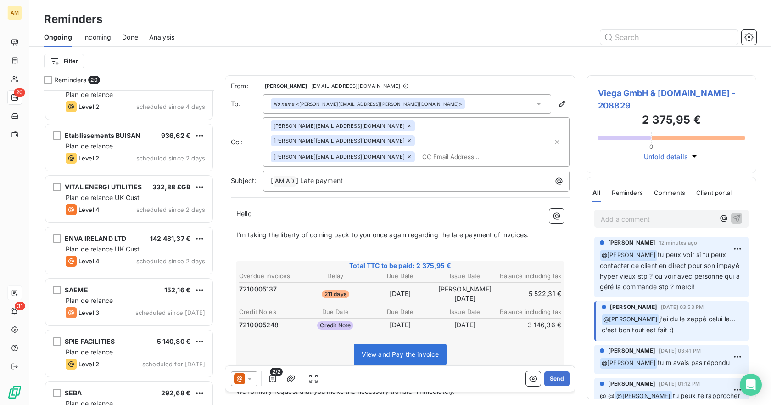
scroll to position [689, 0]
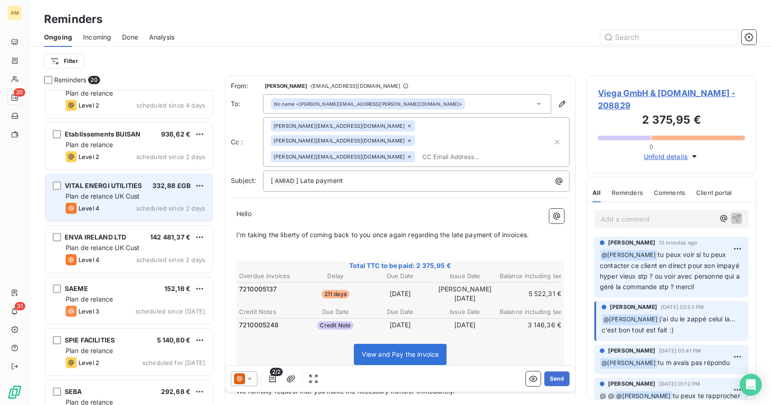
click at [118, 202] on div "VITAL ENERGI UTILITIES 332,88 £GB Plan de relance UK Cust Level 4 scheduled sin…" at bounding box center [128, 197] width 167 height 47
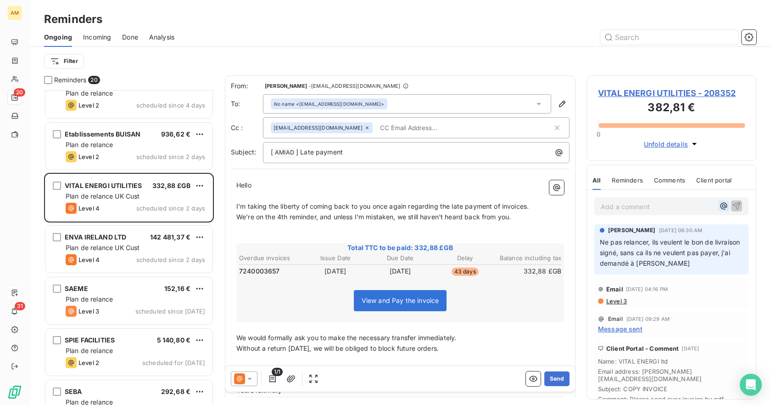
click at [719, 204] on icon "button" at bounding box center [723, 205] width 9 height 9
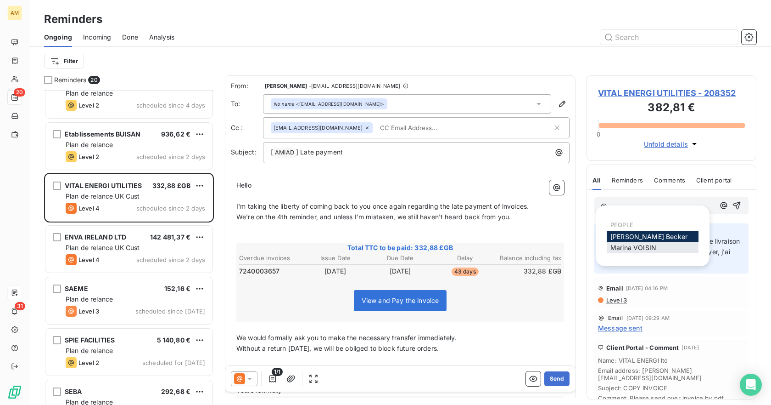
click at [657, 245] on div "[PERSON_NAME]" at bounding box center [653, 247] width 92 height 11
click at [658, 247] on div "[PERSON_NAME]" at bounding box center [653, 247] width 92 height 11
click at [655, 244] on span "[PERSON_NAME]" at bounding box center [634, 247] width 46 height 8
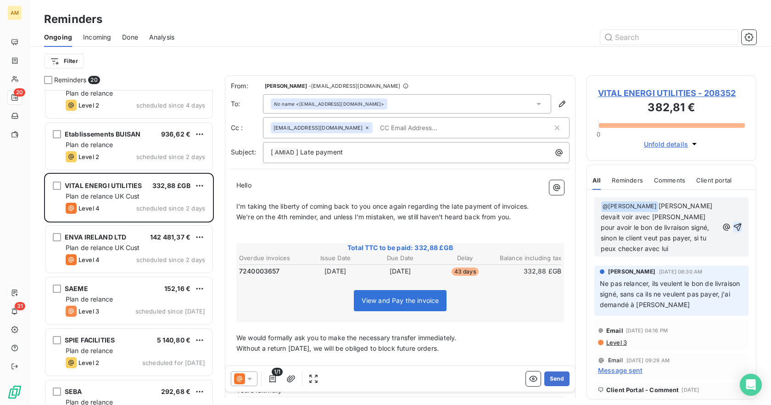
click at [733, 225] on icon "button" at bounding box center [737, 226] width 9 height 9
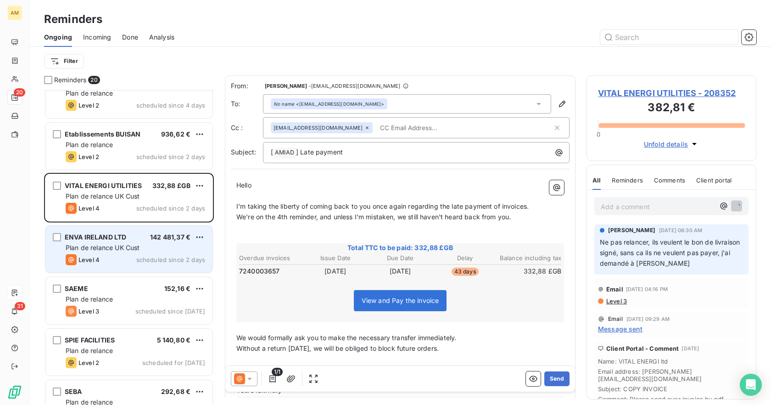
click at [115, 242] on div "ENVA IRELAND LTD 142 481,37 € Plan de relance UK Cust Level 4 scheduled since 2…" at bounding box center [128, 248] width 167 height 47
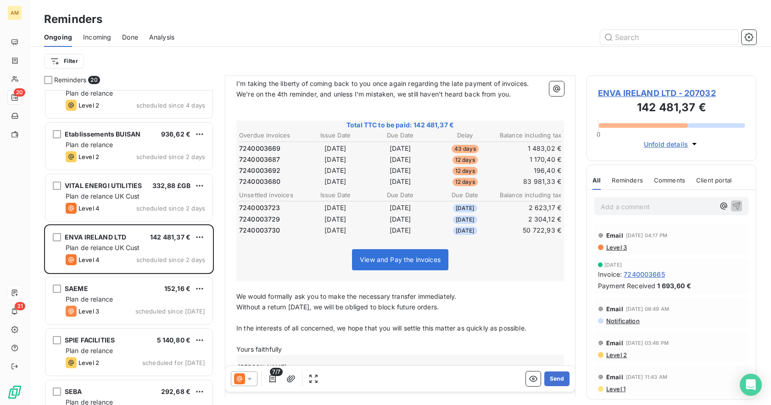
scroll to position [138, 0]
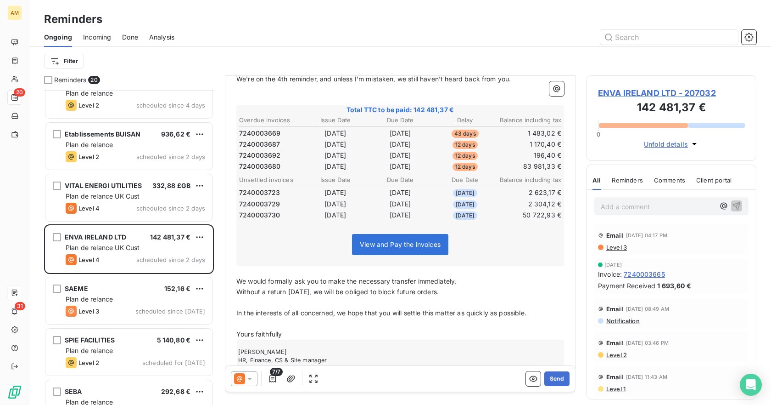
drag, startPoint x: 463, startPoint y: 294, endPoint x: 252, endPoint y: 293, distance: 211.7
click at [252, 293] on p "Without a return [DATE], we will be obliged to block future orders." at bounding box center [400, 292] width 328 height 11
drag, startPoint x: 313, startPoint y: 308, endPoint x: 318, endPoint y: 305, distance: 5.8
click at [313, 308] on p "In the interests of all concerned, we hope that you will settle this matter as …" at bounding box center [400, 313] width 328 height 11
drag, startPoint x: 464, startPoint y: 291, endPoint x: 223, endPoint y: 299, distance: 240.7
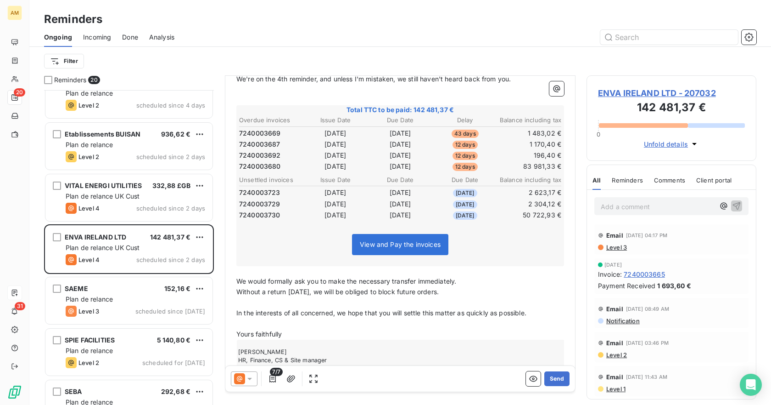
click at [230, 290] on div "From: [PERSON_NAME] - [EMAIL_ADDRESS][DOMAIN_NAME] To: No name <[EMAIL_ADDRESS]…" at bounding box center [400, 161] width 351 height 446
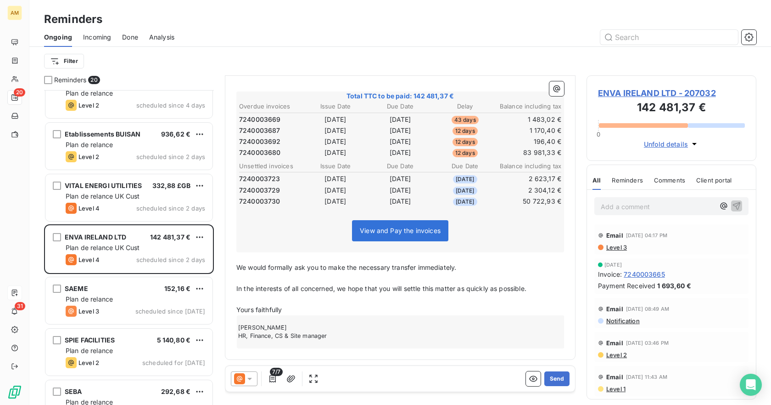
scroll to position [152, 0]
click at [547, 379] on button "Send" at bounding box center [557, 378] width 25 height 15
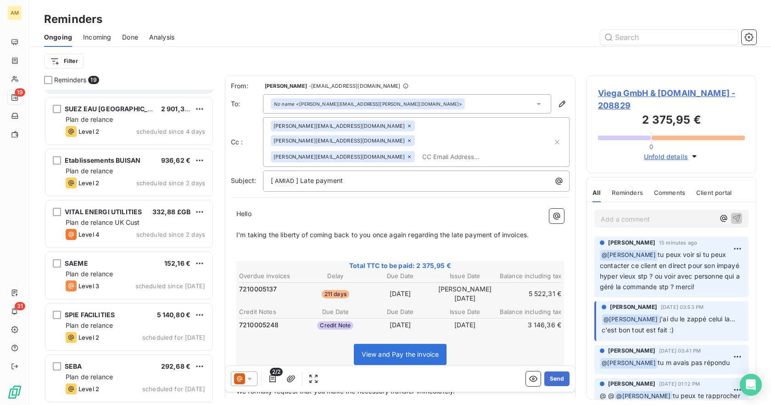
scroll to position [663, 0]
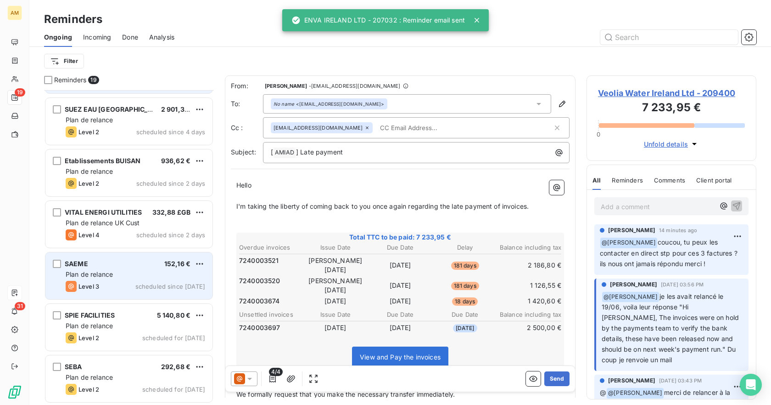
click at [111, 268] on div "SAEME 152,16 € Plan de relance Level 3 scheduled since [DATE]" at bounding box center [128, 275] width 167 height 47
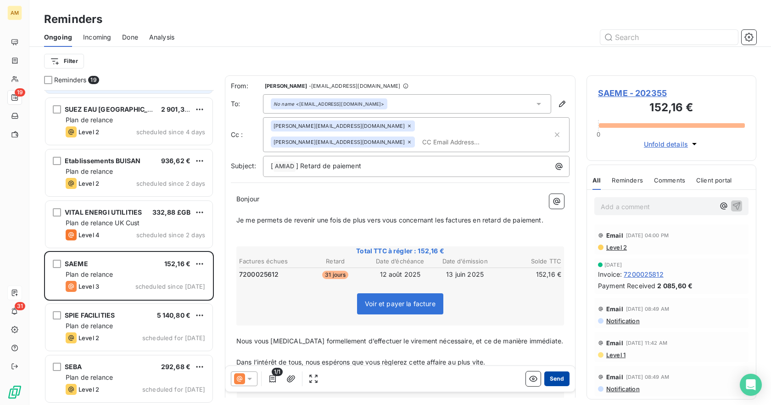
click at [553, 375] on button "Send" at bounding box center [557, 378] width 25 height 15
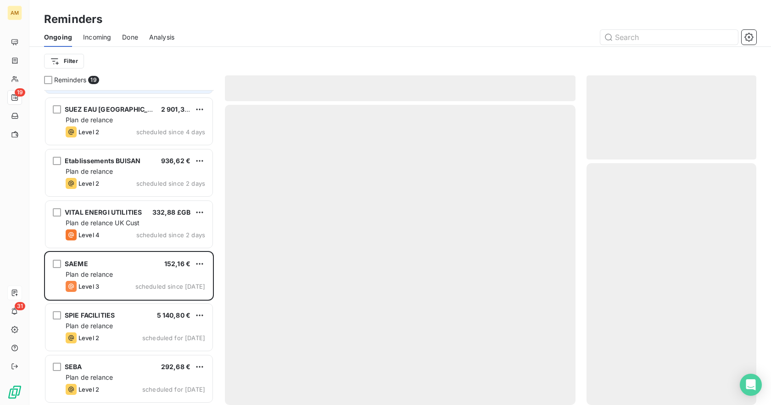
scroll to position [611, 0]
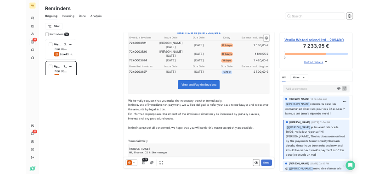
scroll to position [196, 0]
